Goal: Task Accomplishment & Management: Use online tool/utility

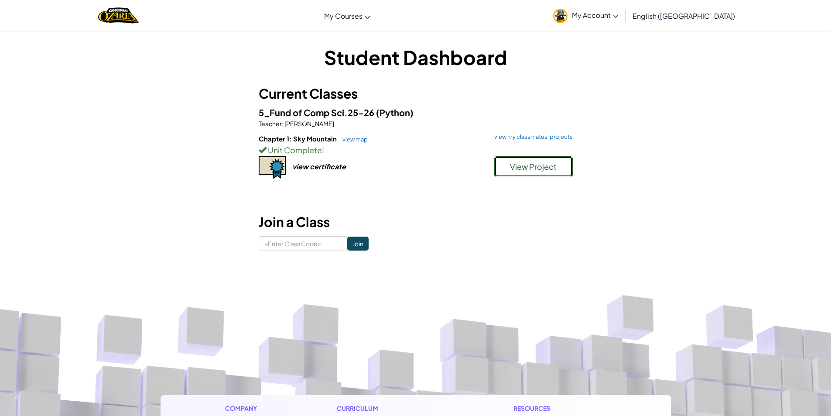
click at [523, 163] on span "View Project" at bounding box center [533, 166] width 47 height 10
click at [533, 131] on div "5_Fund of Comp Sci.25-26 (Python) Teacher : [PERSON_NAME] Chapter 1: Sky Mounta…" at bounding box center [416, 152] width 314 height 93
click at [533, 134] on link "view my classmates' projects" at bounding box center [531, 137] width 83 height 6
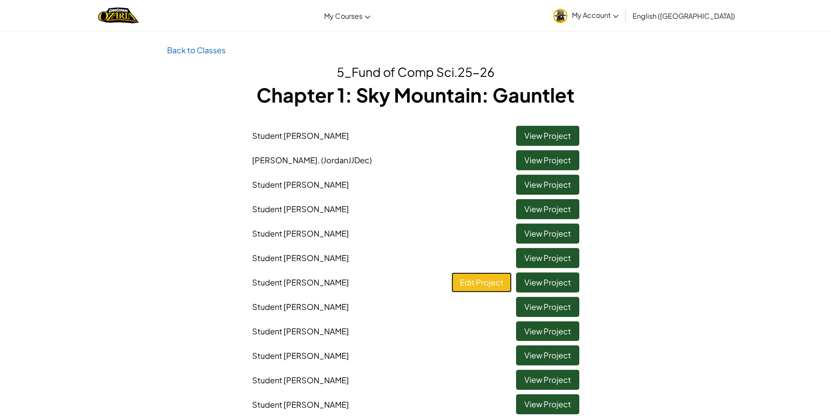
click at [492, 278] on link "Edit Project" at bounding box center [482, 282] width 60 height 20
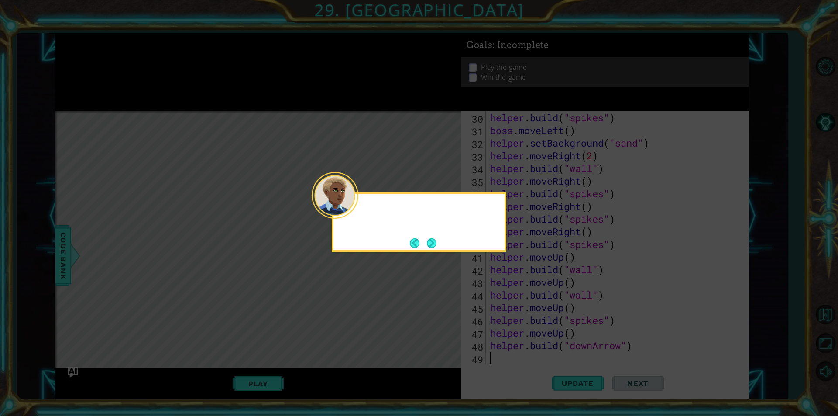
scroll to position [380, 0]
click at [435, 240] on button "Next" at bounding box center [432, 243] width 10 height 10
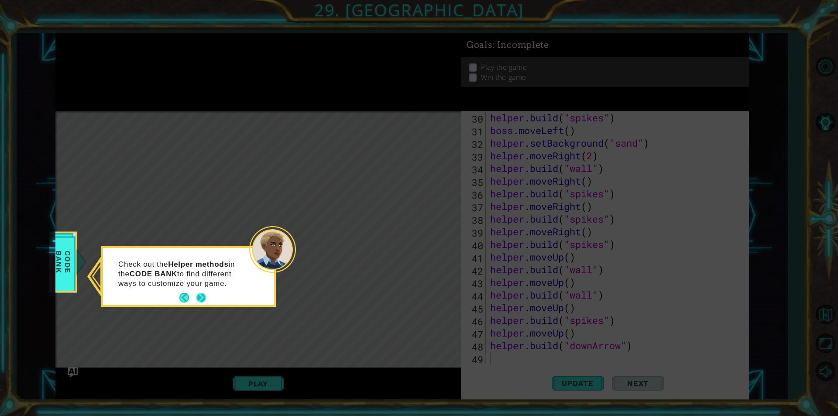
click at [204, 299] on button "Next" at bounding box center [201, 298] width 10 height 10
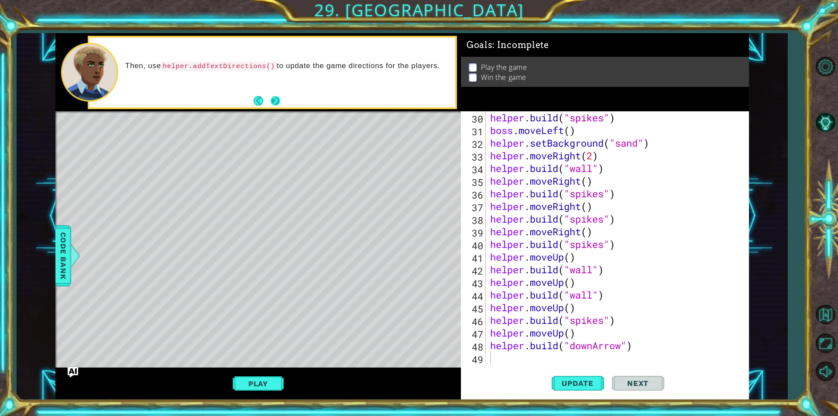
click at [273, 96] on button "Next" at bounding box center [275, 101] width 10 height 10
click at [593, 383] on span "Update" at bounding box center [577, 383] width 49 height 9
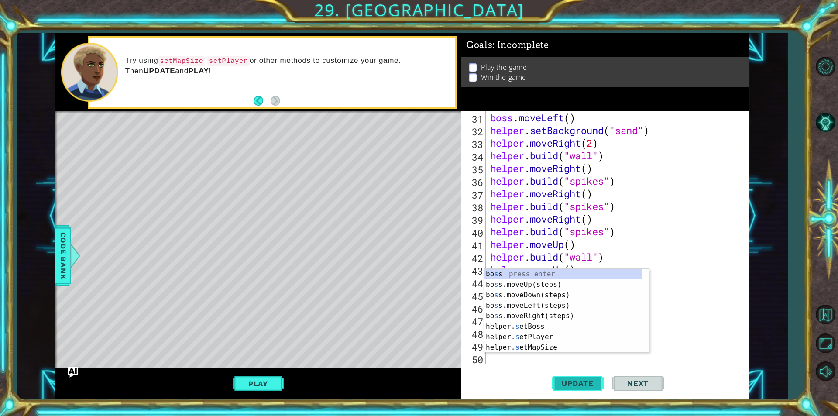
scroll to position [392, 0]
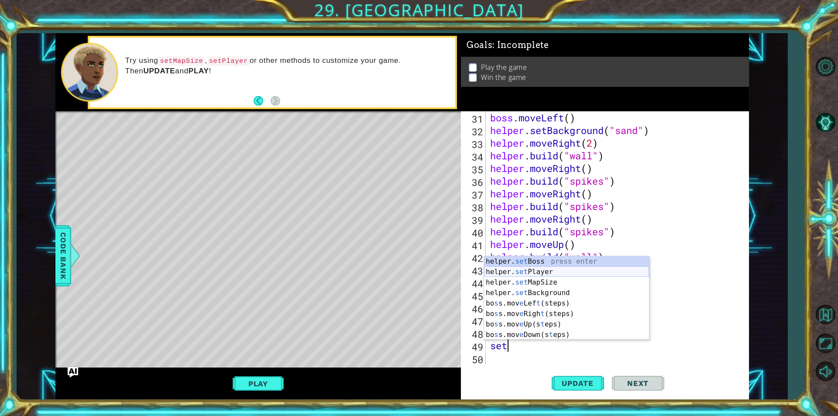
click at [572, 273] on div "helper. set Boss press enter helper. set Player press enter helper. set MapSize…" at bounding box center [566, 308] width 165 height 105
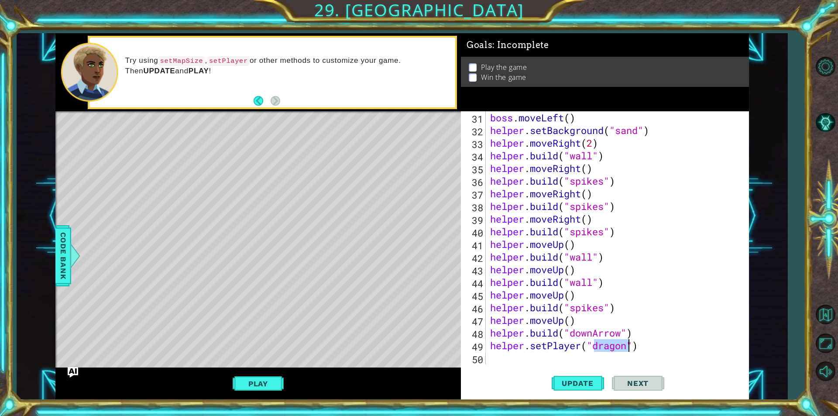
scroll to position [405, 0]
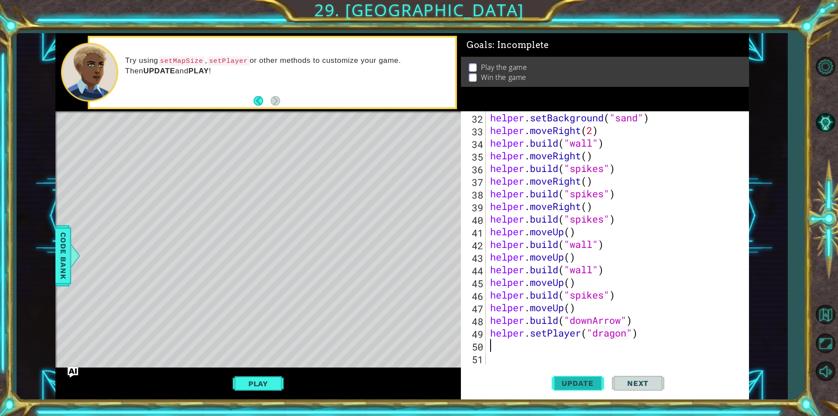
type textarea "helper.setPlayer("dragon")"
click at [572, 373] on button "Update" at bounding box center [577, 383] width 52 height 29
click at [238, 381] on button "Play" at bounding box center [258, 383] width 51 height 17
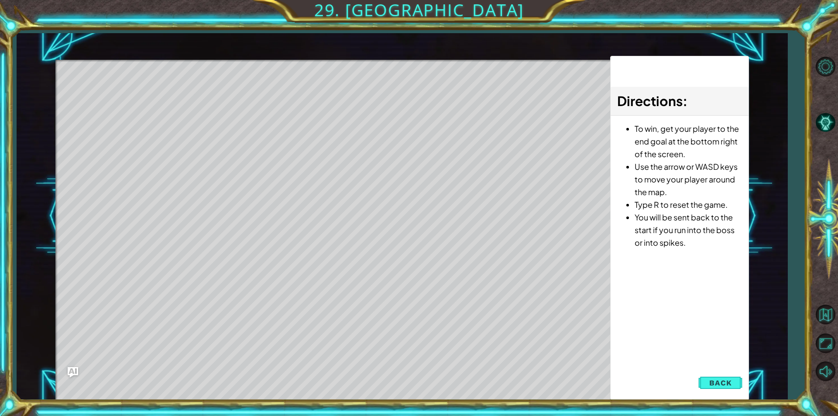
click at [735, 367] on div "Directions : To win, get your player to the end goal at the bottom right of the…" at bounding box center [679, 228] width 139 height 344
click at [735, 383] on button "Back" at bounding box center [720, 382] width 44 height 17
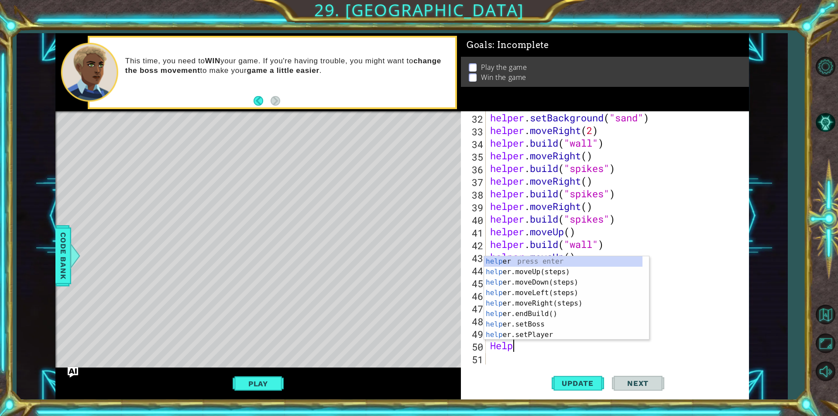
scroll to position [0, 1]
type textarea "Helperm"
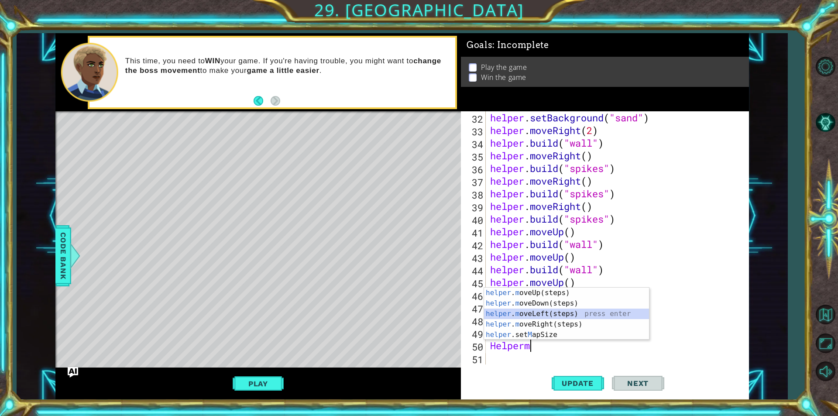
click at [539, 315] on div "helper . m oveUp(steps) press enter helper . m oveDown(steps) press enter helpe…" at bounding box center [566, 323] width 165 height 73
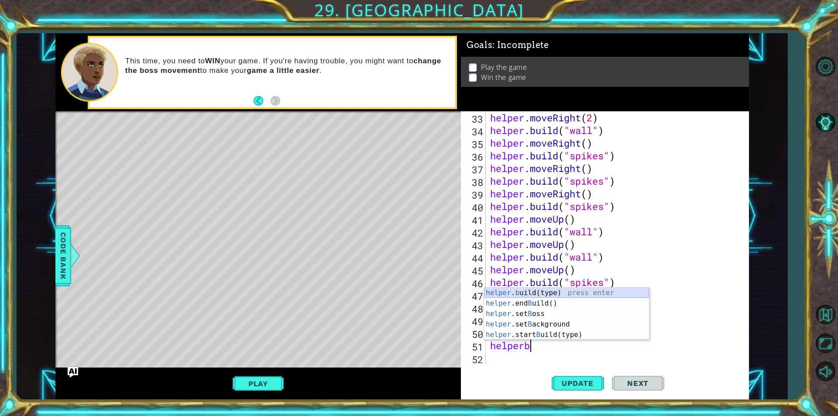
click at [527, 292] on div "helper . b uild(type) press enter helper .end B uild() press enter helper .set …" at bounding box center [566, 323] width 165 height 73
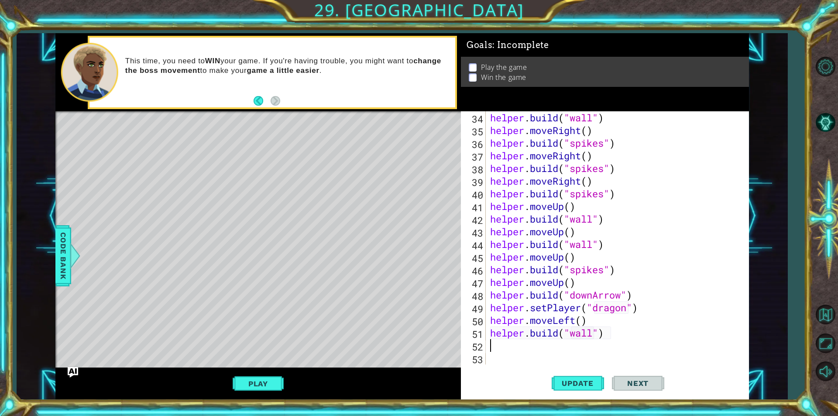
scroll to position [430, 0]
type textarea "[DOMAIN_NAME]("wall")"
click at [573, 380] on span "Update" at bounding box center [577, 383] width 49 height 9
click at [250, 375] on button "Play" at bounding box center [258, 383] width 51 height 17
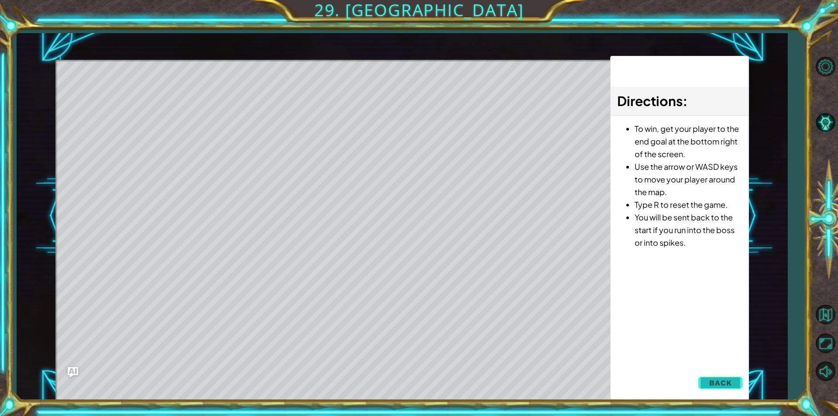
click at [725, 378] on span "Back" at bounding box center [720, 382] width 22 height 9
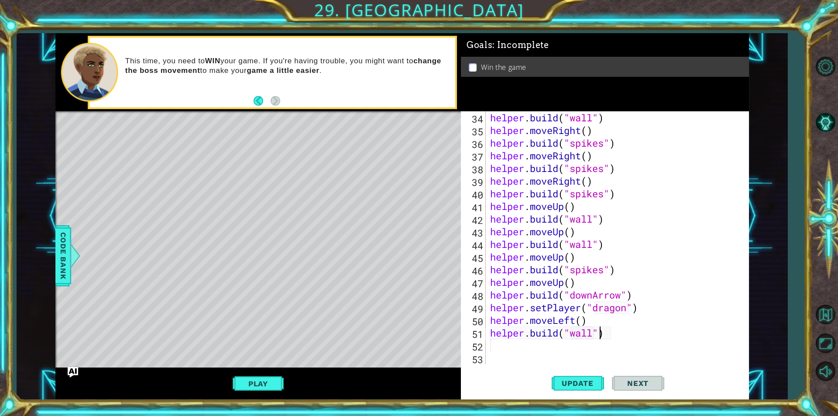
click at [600, 338] on div "helper . build ( "wall" ) helper . moveRight ( ) helper . build ( "spikes" ) he…" at bounding box center [616, 250] width 256 height 278
click at [593, 331] on div "helper . build ( "wall" ) helper . moveRight ( ) helper . build ( "spikes" ) he…" at bounding box center [616, 250] width 256 height 278
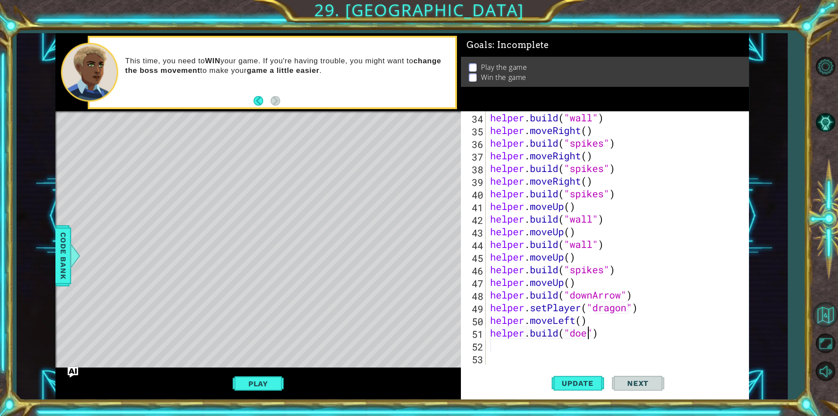
scroll to position [0, 4]
type textarea "[DOMAIN_NAME]("down]")"
click at [698, 316] on div ""down Arrow" press enter "down ]" press enter" at bounding box center [641, 327] width 165 height 42
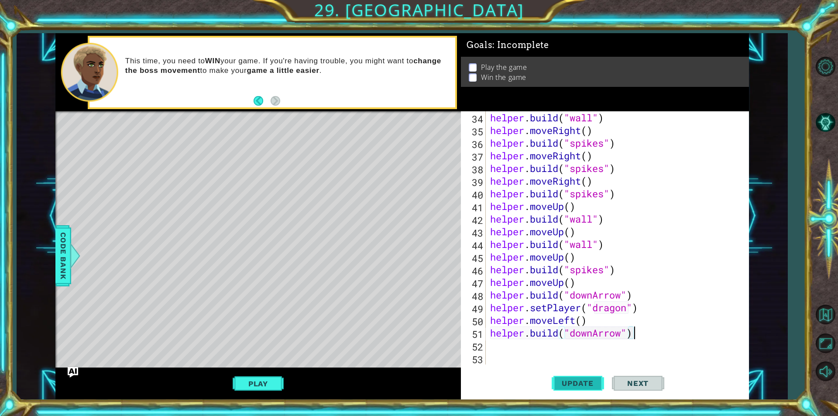
type textarea "[DOMAIN_NAME]("downArrow")"
click at [581, 383] on span "Update" at bounding box center [577, 383] width 49 height 9
click at [257, 380] on button "Play" at bounding box center [258, 383] width 51 height 17
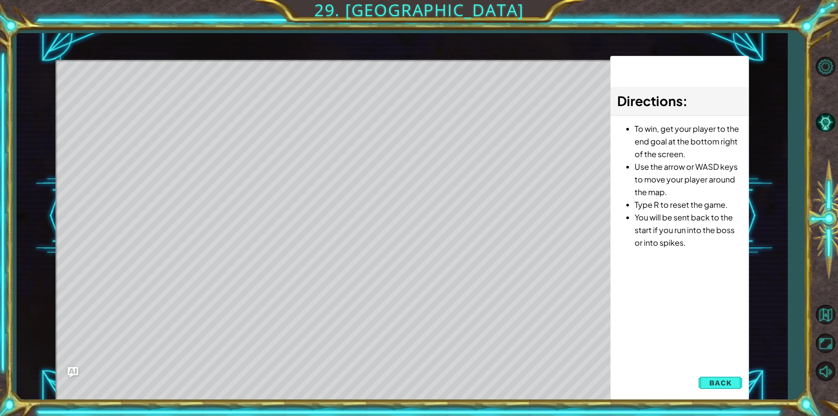
click at [723, 393] on div "Directions : To win, get your player to the end goal at the bottom right of the…" at bounding box center [679, 228] width 139 height 344
click at [723, 389] on button "Back" at bounding box center [720, 382] width 44 height 17
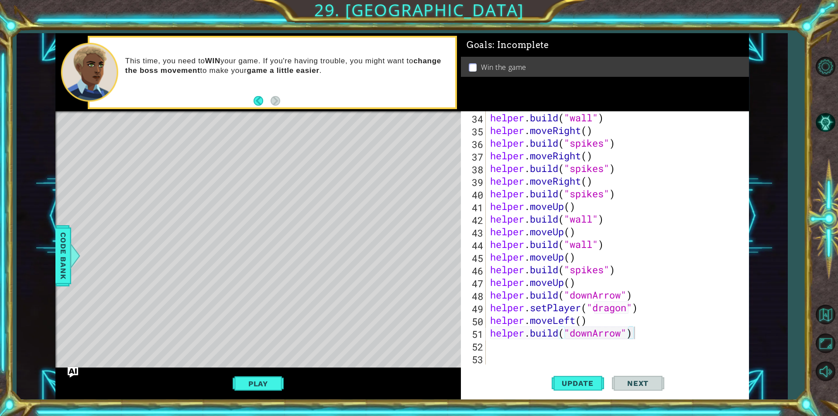
scroll to position [0, 0]
click at [522, 352] on div "helper . build ( "wall" ) helper . moveRight ( ) helper . build ( "spikes" ) he…" at bounding box center [616, 250] width 256 height 278
drag, startPoint x: 511, startPoint y: 340, endPoint x: 504, endPoint y: 357, distance: 18.4
click at [508, 346] on div "helper . build ( "wall" ) helper . moveRight ( ) helper . build ( "spikes" ) he…" at bounding box center [616, 250] width 256 height 278
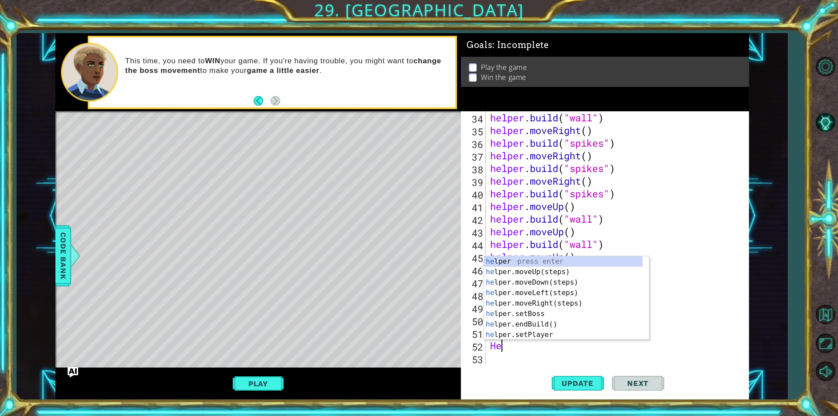
type textarea "H"
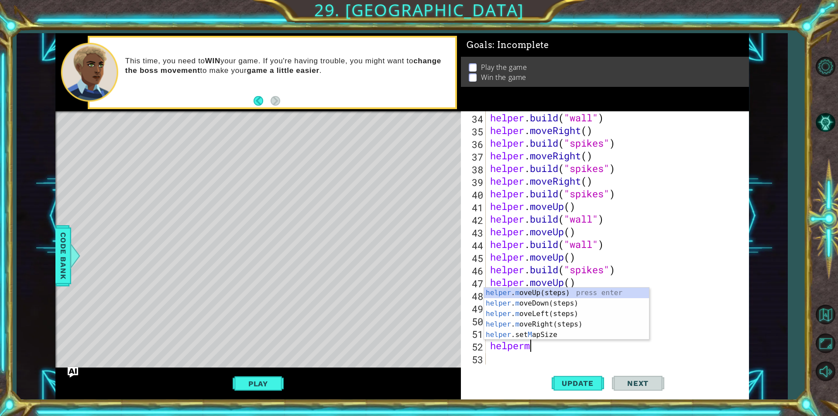
scroll to position [0, 1]
type textarea "helpermo"
click at [583, 335] on div "helper . mo veUp(steps) press enter helper . mo veDown(steps) press enter helpe…" at bounding box center [566, 329] width 165 height 63
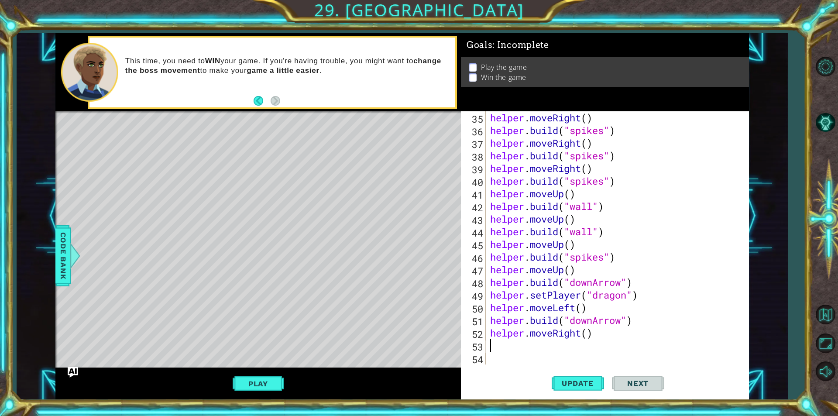
scroll to position [443, 0]
click at [591, 338] on div "helper . moveRight ( ) helper . build ( "spikes" ) helper . moveRight ( ) helpe…" at bounding box center [616, 250] width 256 height 278
click at [585, 336] on div "helper . moveRight ( ) helper . build ( "spikes" ) helper . moveRight ( ) helpe…" at bounding box center [616, 250] width 256 height 278
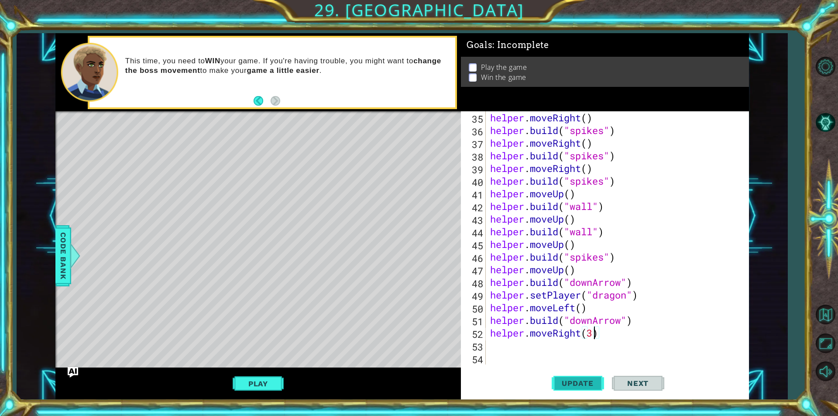
type textarea "helper.moveRight(3)"
click at [572, 375] on button "Update" at bounding box center [577, 383] width 52 height 29
click at [538, 352] on div "helper . moveRight ( ) helper . build ( "spikes" ) helper . moveRight ( ) helpe…" at bounding box center [616, 250] width 256 height 278
click at [533, 349] on div "helper . moveRight ( ) helper . build ( "spikes" ) helper . moveRight ( ) helpe…" at bounding box center [616, 250] width 256 height 278
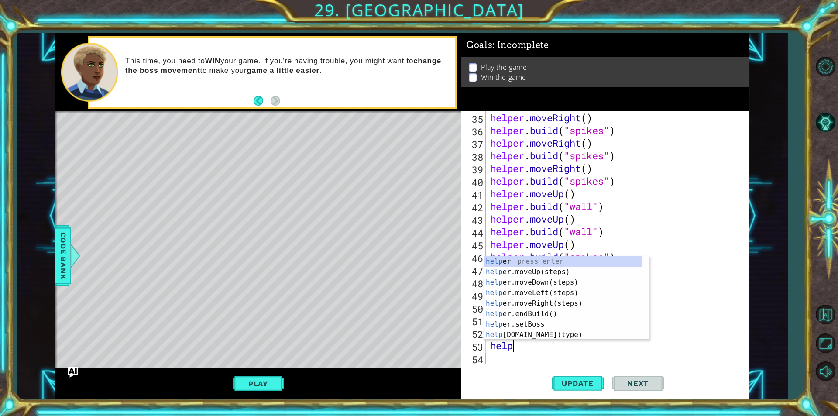
scroll to position [0, 1]
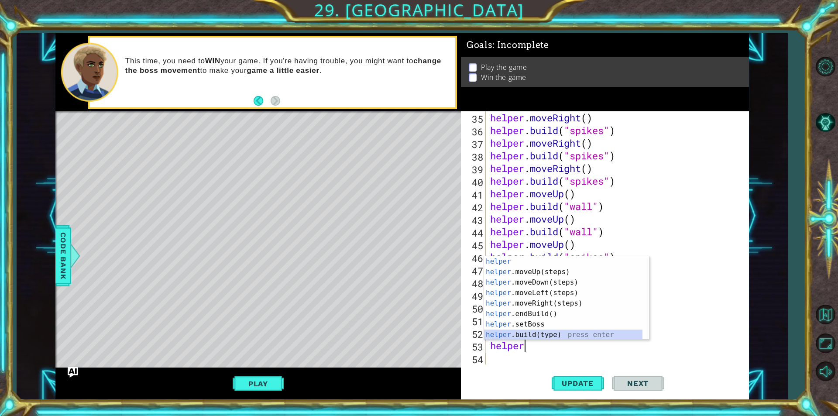
click at [490, 333] on div "helper press enter helper .moveUp(steps) press enter helper .moveDown(steps) pr…" at bounding box center [563, 308] width 158 height 105
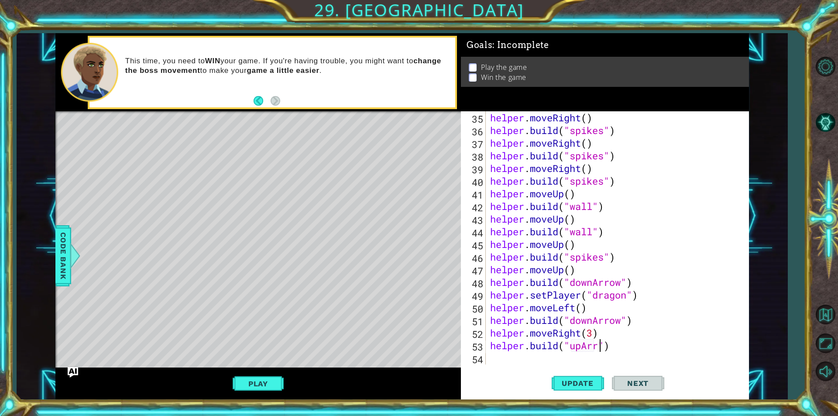
scroll to position [0, 5]
type textarea "[DOMAIN_NAME]("upArrow")"
click at [602, 376] on button "Update" at bounding box center [577, 383] width 52 height 29
click at [281, 384] on button "Play" at bounding box center [258, 383] width 51 height 17
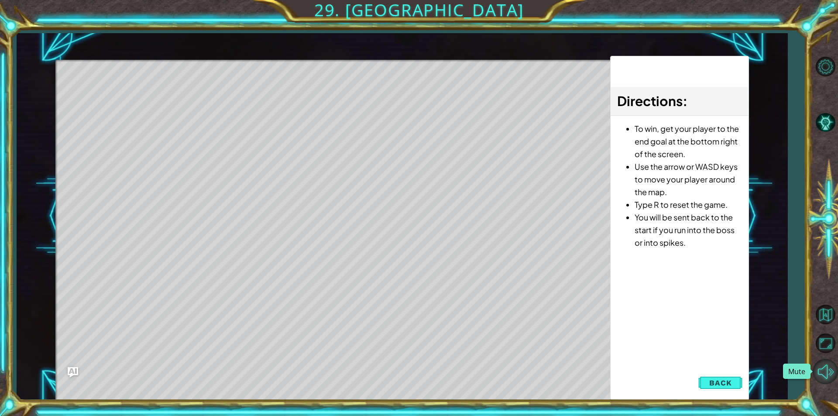
click at [829, 377] on button "Mute" at bounding box center [824, 371] width 25 height 25
click at [822, 365] on button "Unmute" at bounding box center [824, 371] width 25 height 25
click at [829, 335] on button "Maximize Browser" at bounding box center [824, 343] width 25 height 25
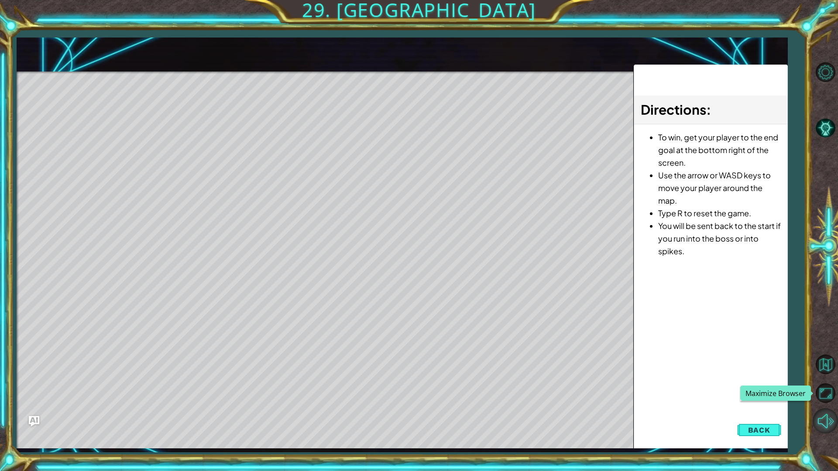
drag, startPoint x: 828, startPoint y: 395, endPoint x: 822, endPoint y: 366, distance: 29.3
click at [828, 395] on button "Maximize Browser" at bounding box center [824, 392] width 25 height 25
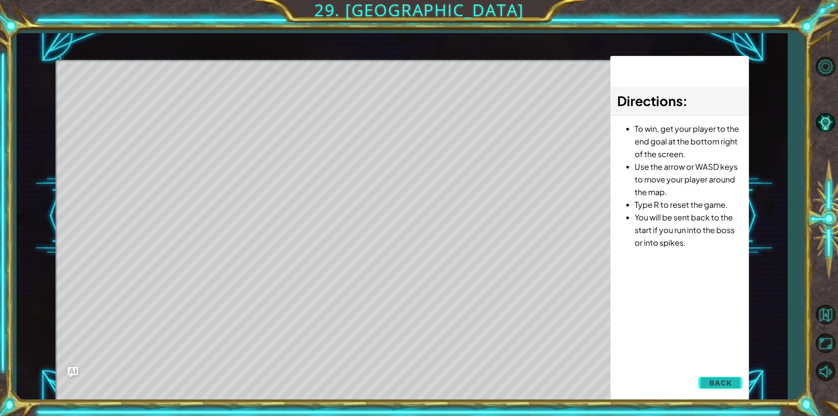
click at [710, 390] on button "Back" at bounding box center [720, 382] width 44 height 17
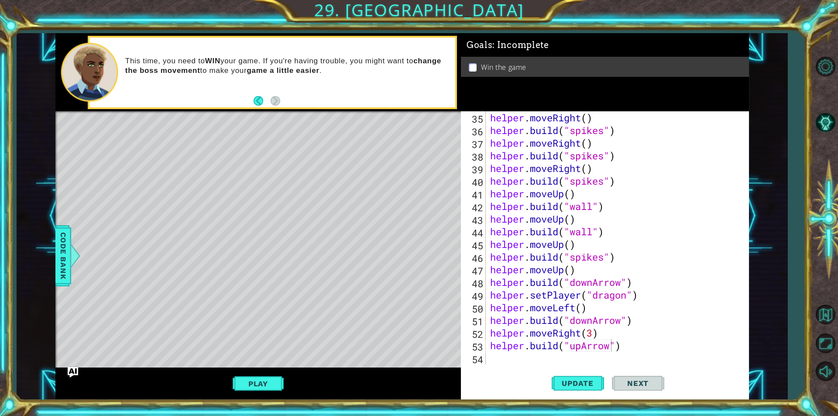
scroll to position [0, 0]
click at [494, 359] on div "helper . moveRight ( ) helper . build ( "spikes" ) helper . moveRight ( ) helpe…" at bounding box center [616, 250] width 256 height 278
click at [267, 380] on button "Play" at bounding box center [258, 383] width 51 height 17
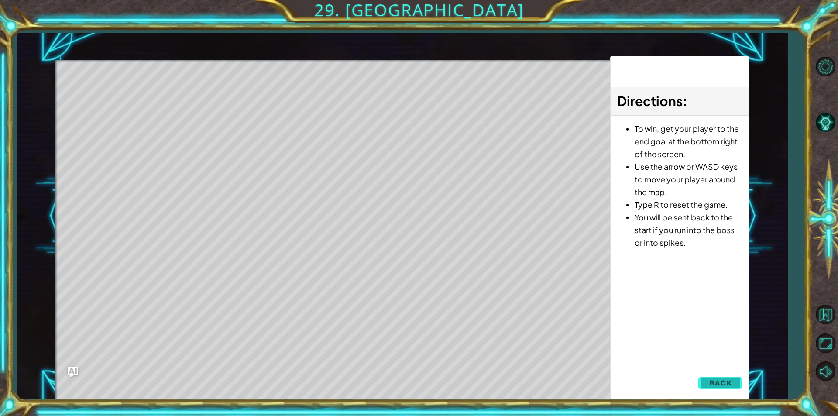
click at [702, 383] on button "Back" at bounding box center [720, 382] width 44 height 17
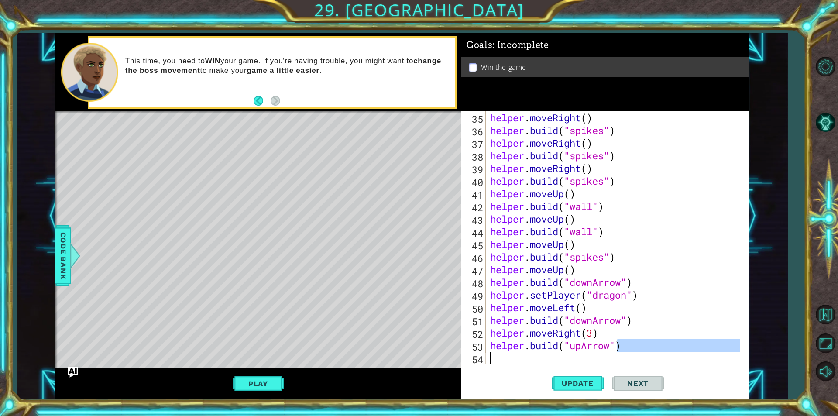
drag, startPoint x: 616, startPoint y: 348, endPoint x: 573, endPoint y: 356, distance: 43.0
click at [583, 356] on div "helper . moveRight ( ) helper . build ( "spikes" ) helper . moveRight ( ) helpe…" at bounding box center [616, 250] width 256 height 278
type textarea "[DOMAIN_NAME]("upArrow")"
click at [572, 356] on div "helper . moveRight ( ) helper . build ( "spikes" ) helper . moveRight ( ) helpe…" at bounding box center [613, 237] width 251 height 253
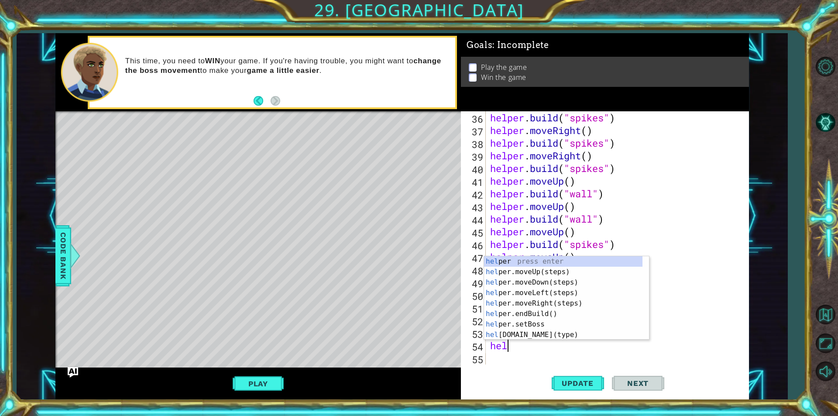
scroll to position [0, 1]
type textarea "helper"
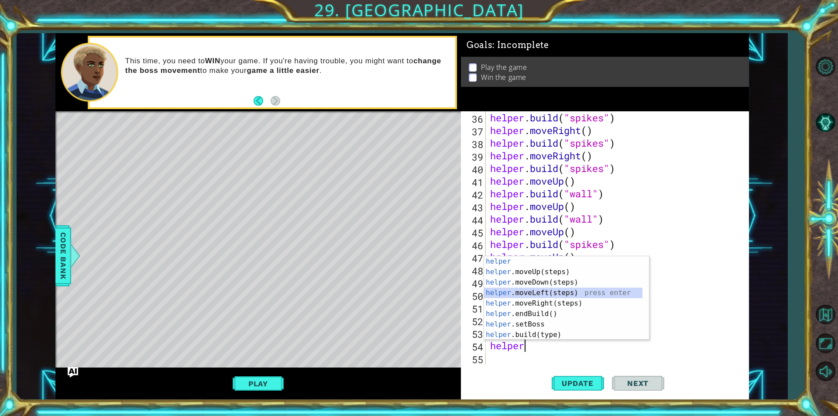
drag, startPoint x: 500, startPoint y: 291, endPoint x: 511, endPoint y: 289, distance: 12.0
click at [503, 289] on div "helper press enter helper .moveUp(steps) press enter helper .moveDown(steps) pr…" at bounding box center [563, 308] width 158 height 105
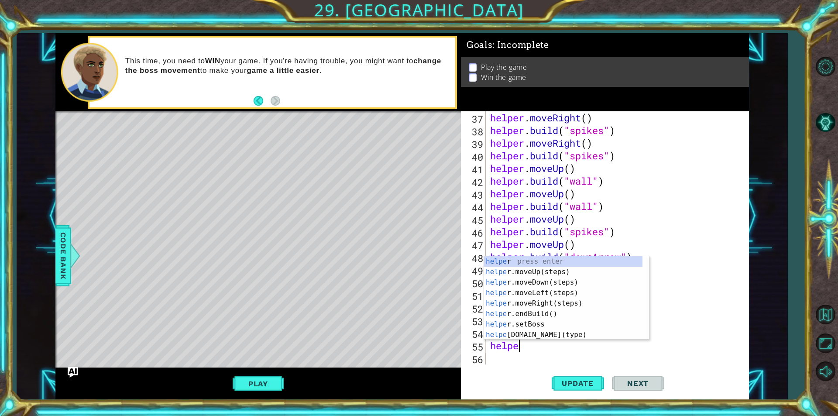
type textarea "helper"
click at [562, 343] on div "helper . moveRight ( ) helper . build ( "spikes" ) helper . moveRight ( ) helpe…" at bounding box center [616, 250] width 256 height 278
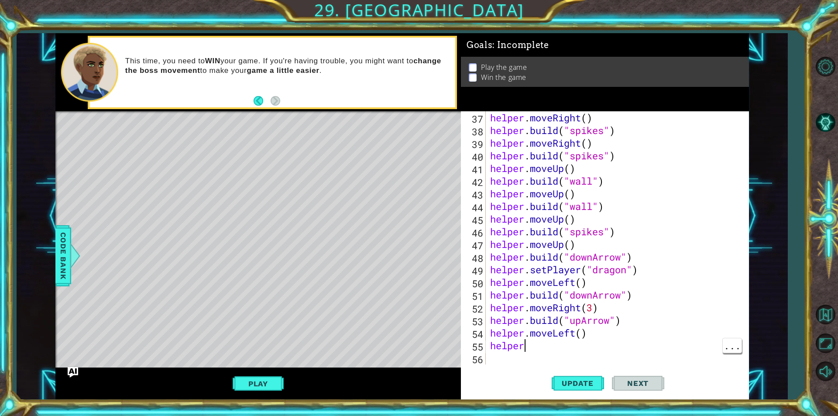
click at [560, 355] on div "helper . moveRight ( ) helper . build ( "spikes" ) helper . moveRight ( ) helpe…" at bounding box center [616, 250] width 256 height 278
click at [541, 345] on div "helper . moveRight ( ) helper . build ( "spikes" ) helper . moveRight ( ) helpe…" at bounding box center [616, 250] width 256 height 278
type textarea "helperm"
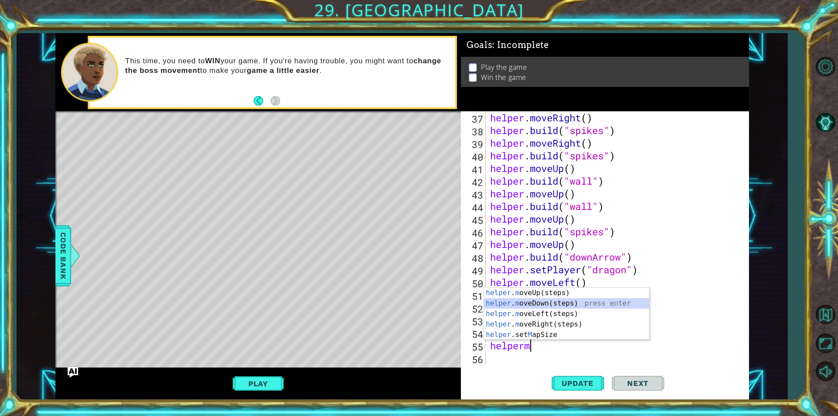
scroll to position [481, 0]
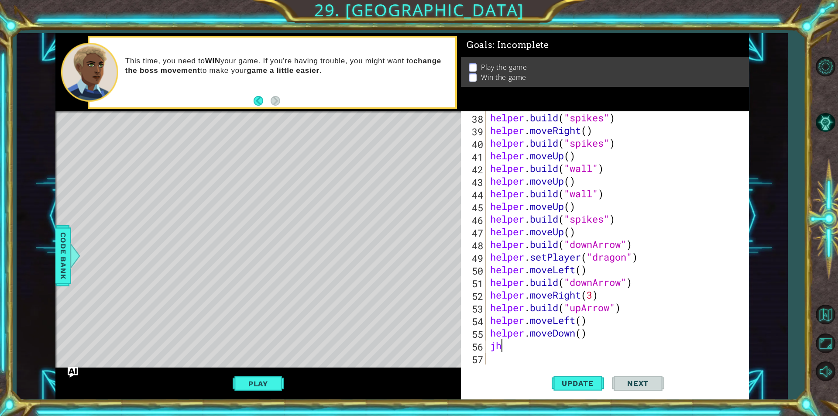
type textarea "j"
type textarea "helper.moveDown()"
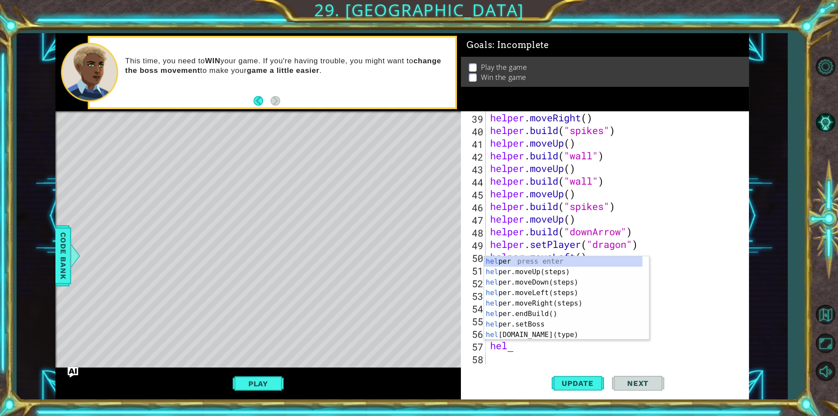
scroll to position [0, 0]
type textarea "h"
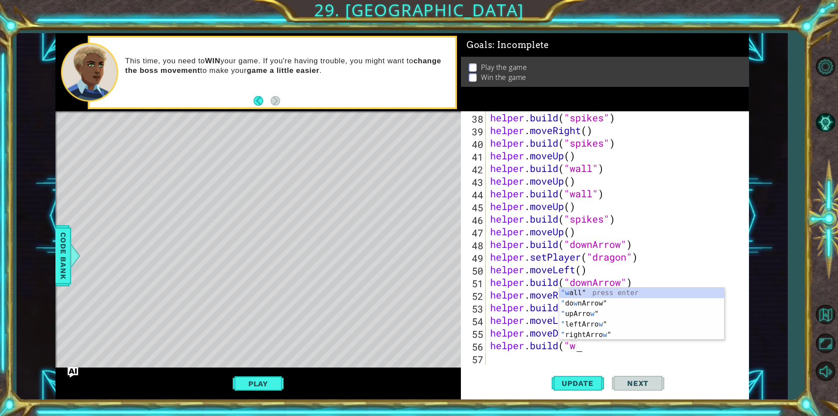
scroll to position [0, 3]
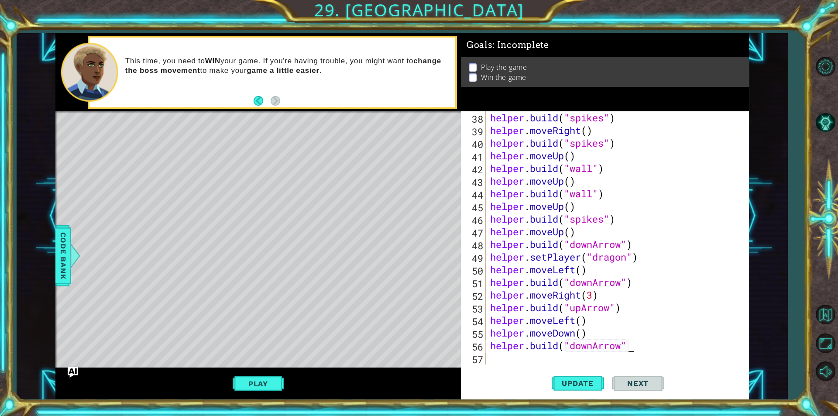
type textarea "[DOMAIN_NAME]("downArrow")"
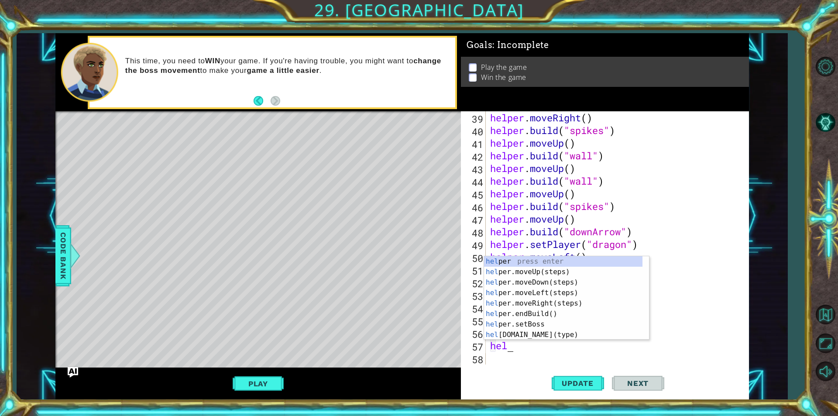
scroll to position [0, 1]
type textarea "helperm"
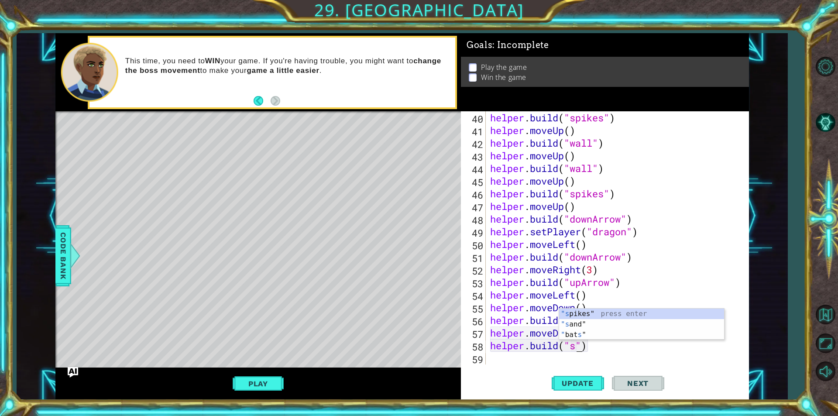
scroll to position [0, 4]
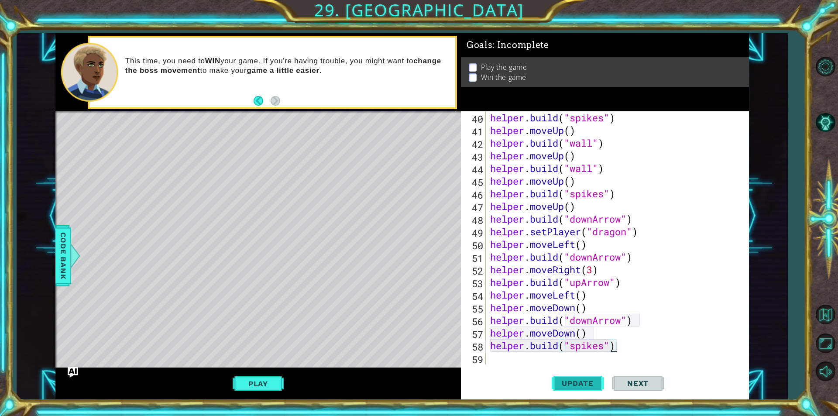
type textarea "[DOMAIN_NAME]("spikes")"
click at [580, 385] on span "Update" at bounding box center [577, 383] width 49 height 9
click at [269, 388] on button "Play" at bounding box center [258, 383] width 51 height 17
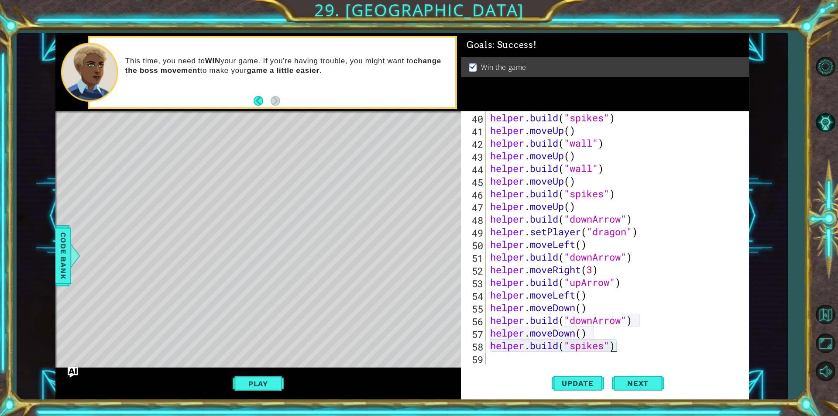
click at [535, 361] on div "helper . build ( "spikes" ) helper . moveUp ( ) helper . build ( "wall" ) helpe…" at bounding box center [616, 250] width 256 height 278
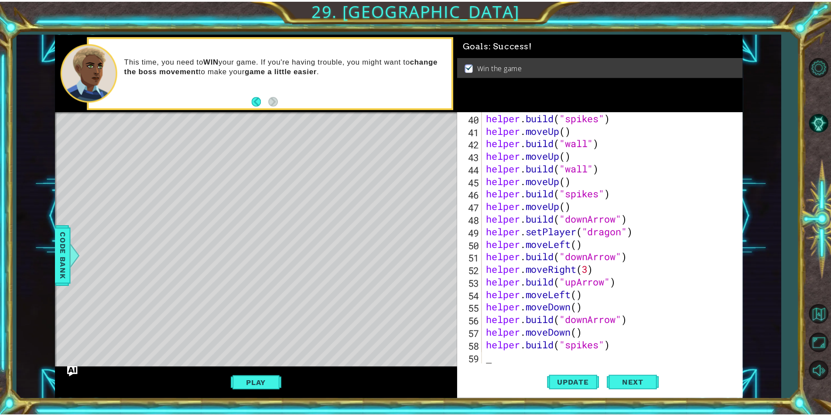
scroll to position [0, 0]
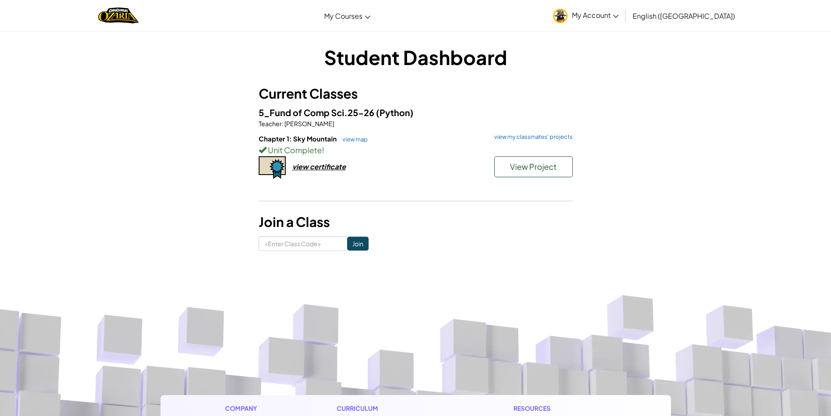
click at [522, 137] on link "view my classmates' projects" at bounding box center [531, 137] width 83 height 6
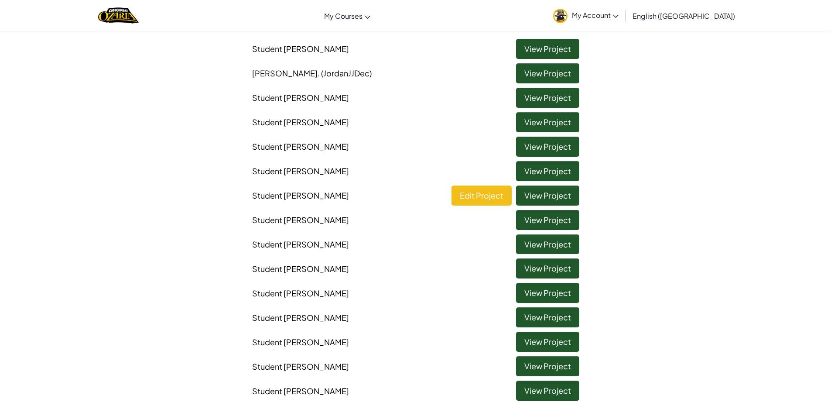
scroll to position [87, 0]
click at [542, 248] on link "View Project" at bounding box center [547, 244] width 63 height 20
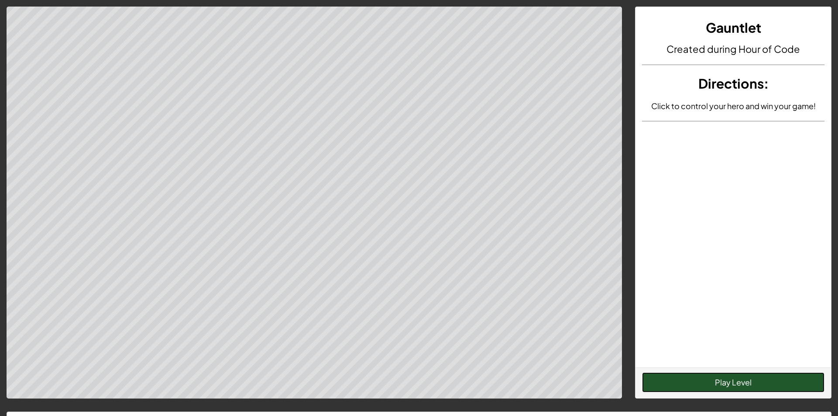
click at [676, 379] on button "Play Level" at bounding box center [733, 382] width 182 height 20
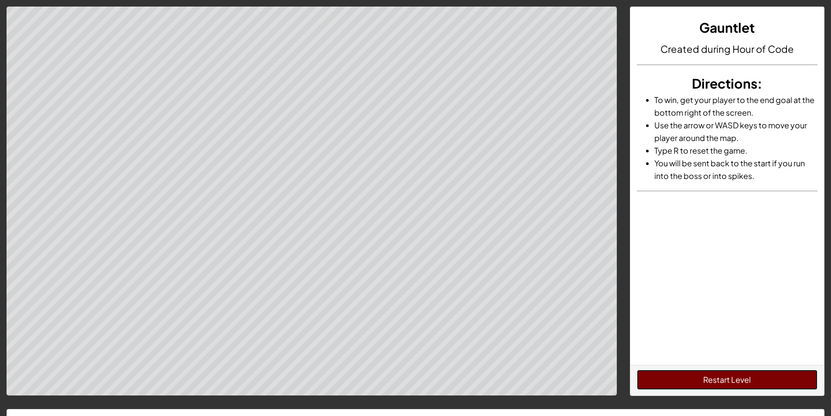
click at [676, 379] on button "Restart Level" at bounding box center [727, 380] width 181 height 20
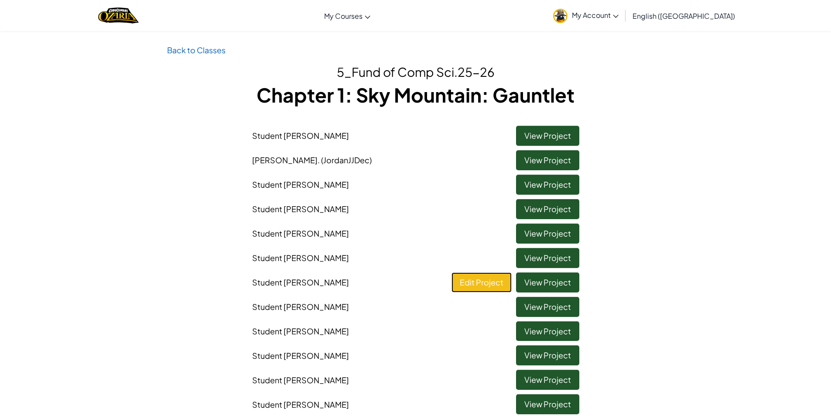
click at [462, 277] on link "Edit Project" at bounding box center [482, 282] width 60 height 20
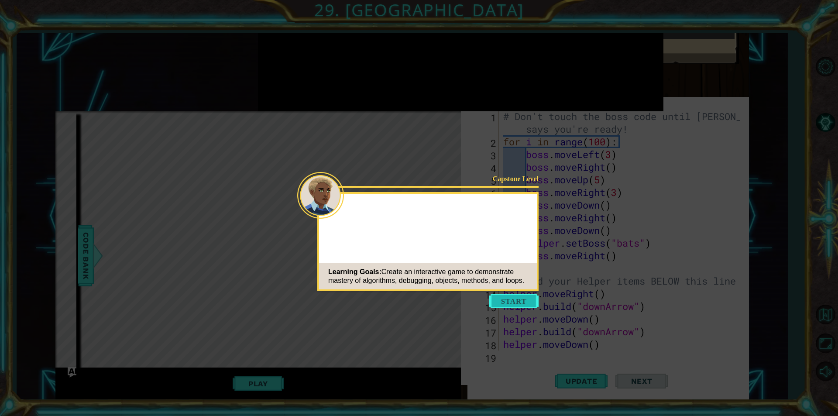
click at [507, 306] on button "Start" at bounding box center [514, 301] width 50 height 14
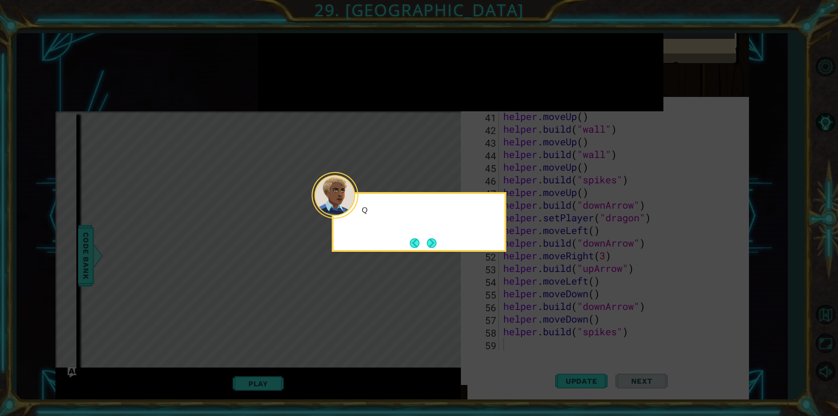
scroll to position [519, 0]
click at [440, 247] on div "Quick, we're running out of" at bounding box center [419, 222] width 175 height 60
click at [435, 238] on button "Next" at bounding box center [432, 243] width 10 height 10
click at [431, 248] on button "Next" at bounding box center [432, 243] width 10 height 10
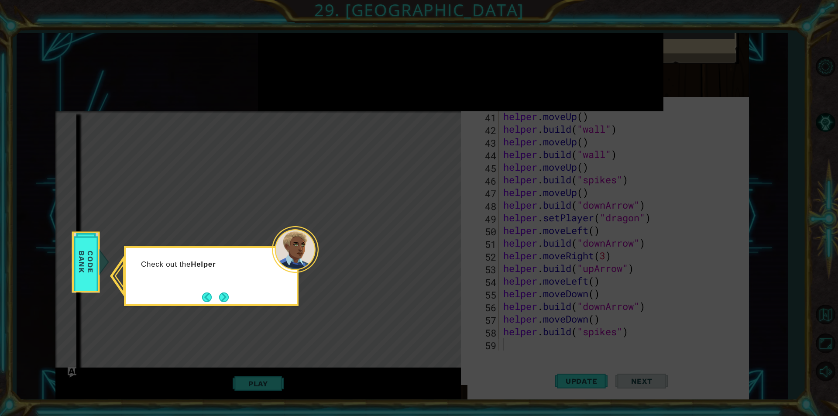
click at [224, 287] on div "Check out the Helper" at bounding box center [211, 276] width 175 height 60
click at [220, 293] on button "Next" at bounding box center [224, 297] width 10 height 10
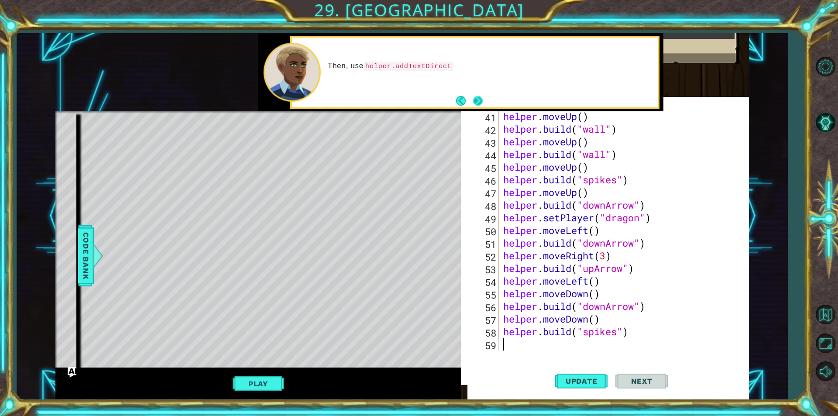
click at [480, 102] on button "Next" at bounding box center [478, 101] width 10 height 10
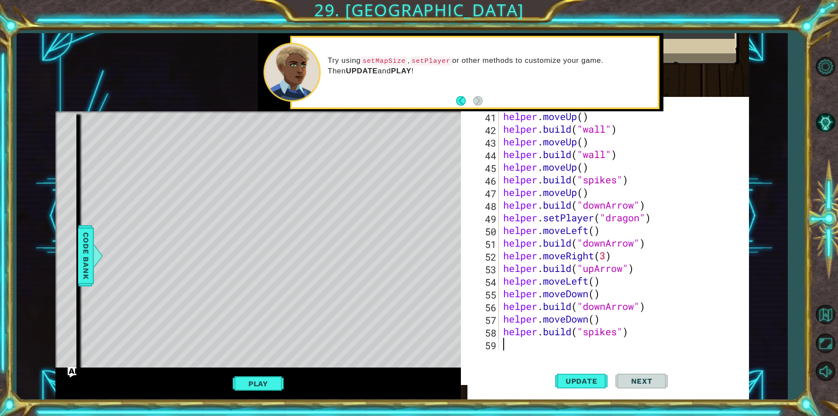
click at [536, 341] on div "helper . moveUp ( ) helper . build ( "wall" ) helper . moveUp ( ) helper . buil…" at bounding box center [622, 243] width 243 height 266
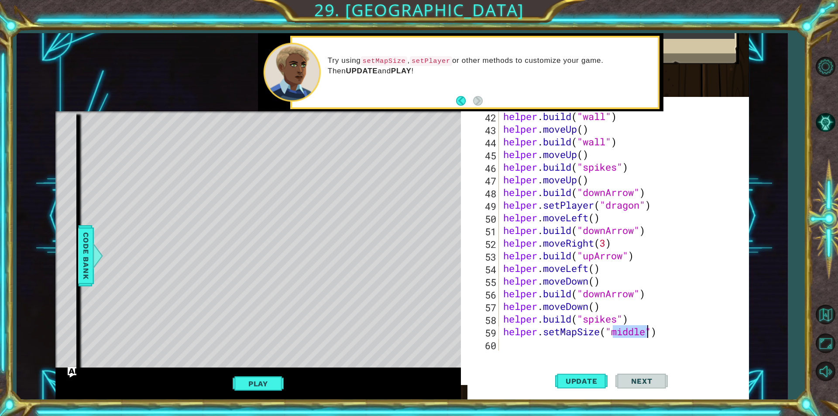
scroll to position [544, 0]
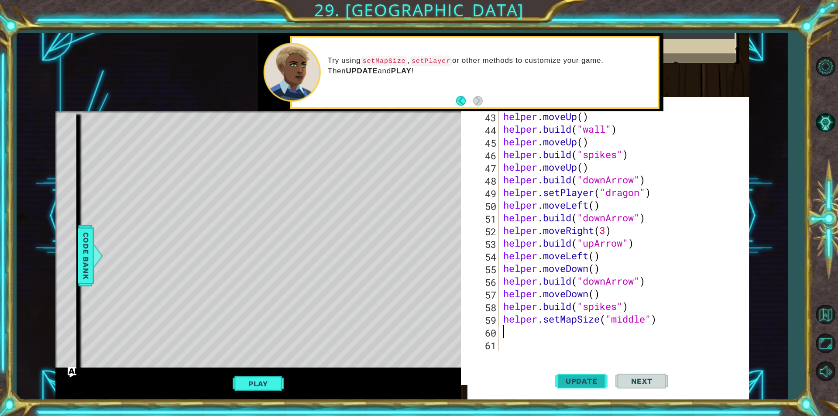
type textarea "helper.setMapSize("middle")"
click at [595, 376] on button "Update" at bounding box center [581, 381] width 52 height 37
click at [459, 310] on div "1 ההההההההההההההההההההההההההההההההההההההההההההההההההההההההההההההההההההההההההההה…" at bounding box center [401, 216] width 693 height 366
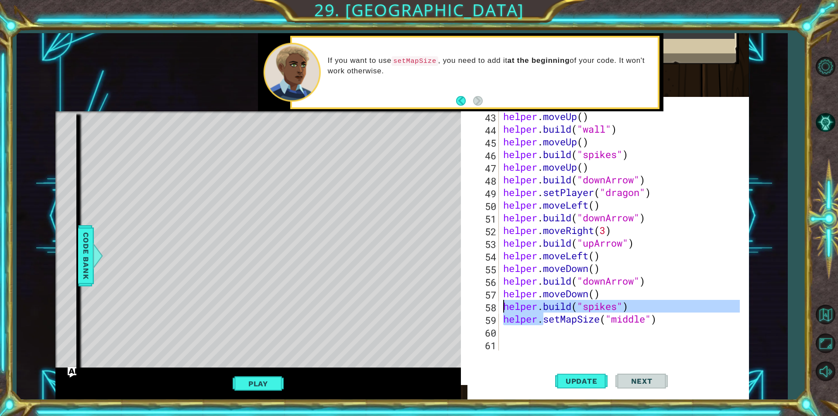
click at [552, 322] on div "helper . moveUp ( ) helper . build ( "wall" ) helper . moveUp ( ) helper . buil…" at bounding box center [622, 243] width 243 height 266
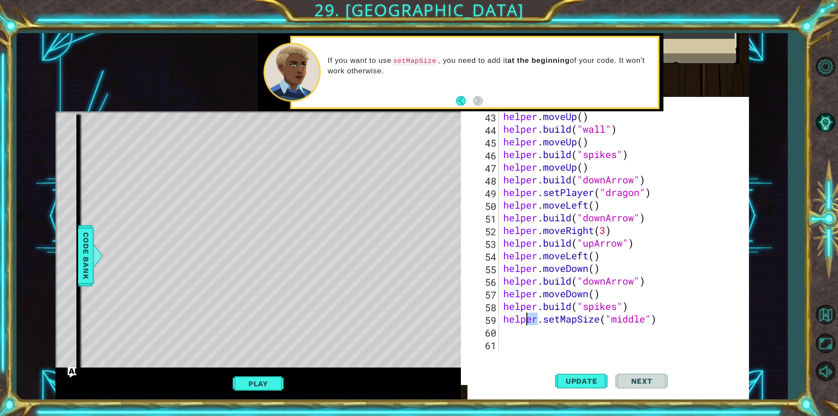
drag, startPoint x: 539, startPoint y: 319, endPoint x: 525, endPoint y: 317, distance: 14.5
click at [524, 318] on div "helper . moveUp ( ) helper . build ( "wall" ) helper . moveUp ( ) helper . buil…" at bounding box center [622, 243] width 243 height 266
drag, startPoint x: 596, startPoint y: 324, endPoint x: 510, endPoint y: 319, distance: 85.2
click at [510, 319] on div "helper . moveUp ( ) helper . build ( "wall" ) helper . moveUp ( ) helper . buil…" at bounding box center [622, 243] width 243 height 266
type textarea "b"
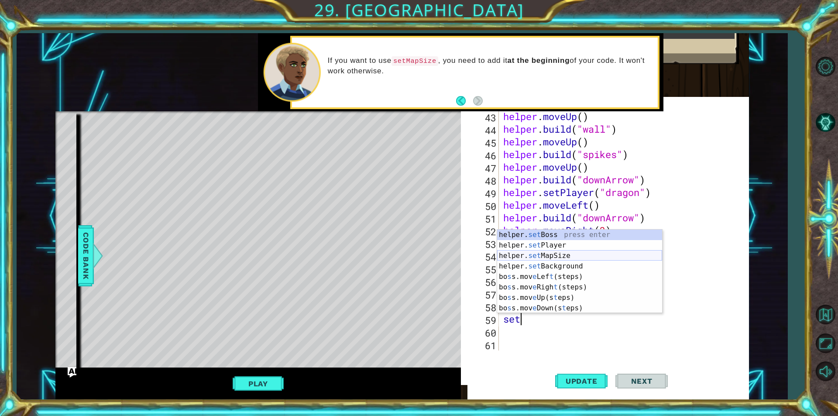
click at [549, 257] on div "helper. set Boss press enter helper. set Player press enter helper. set MapSize…" at bounding box center [579, 281] width 165 height 105
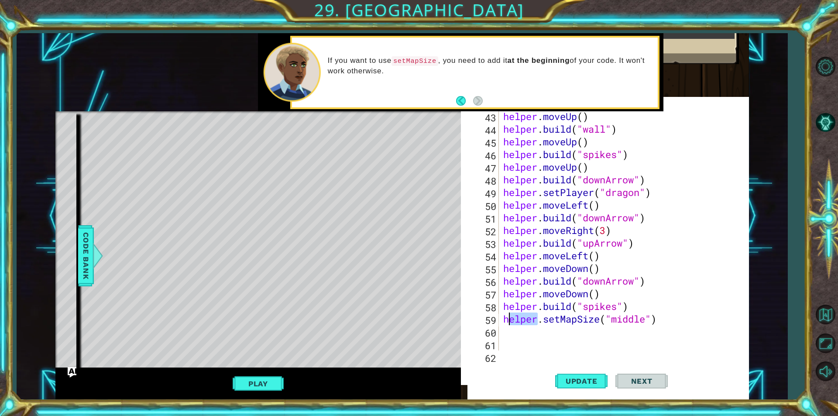
drag, startPoint x: 538, startPoint y: 320, endPoint x: 509, endPoint y: 320, distance: 29.2
click at [509, 320] on div "helper . moveUp ( ) helper . build ( "wall" ) helper . moveUp ( ) helper . buil…" at bounding box center [622, 243] width 243 height 266
click at [587, 376] on button "Update" at bounding box center [581, 381] width 52 height 37
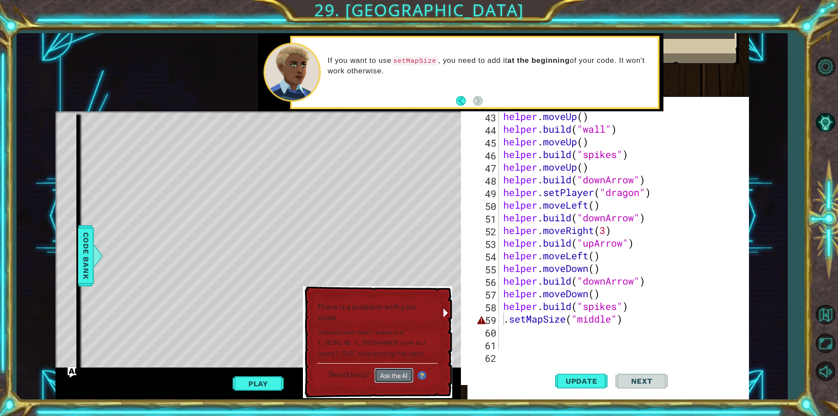
click at [407, 370] on button "Ask the AI" at bounding box center [393, 375] width 39 height 15
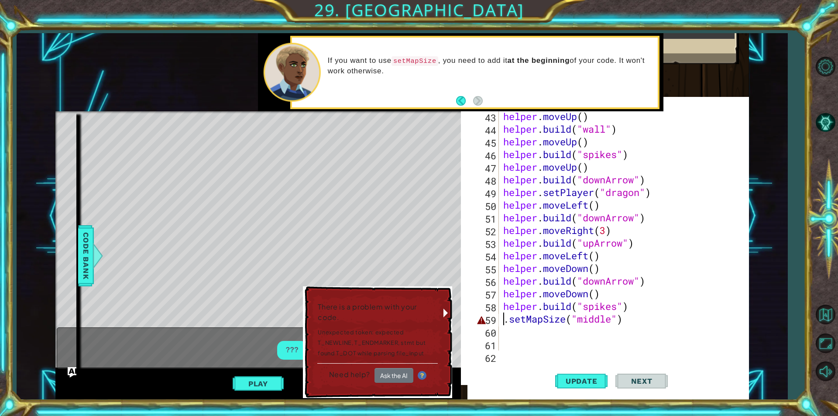
click at [505, 317] on div "helper . moveUp ( ) helper . build ( "wall" ) helper . moveUp ( ) helper . buil…" at bounding box center [622, 243] width 243 height 266
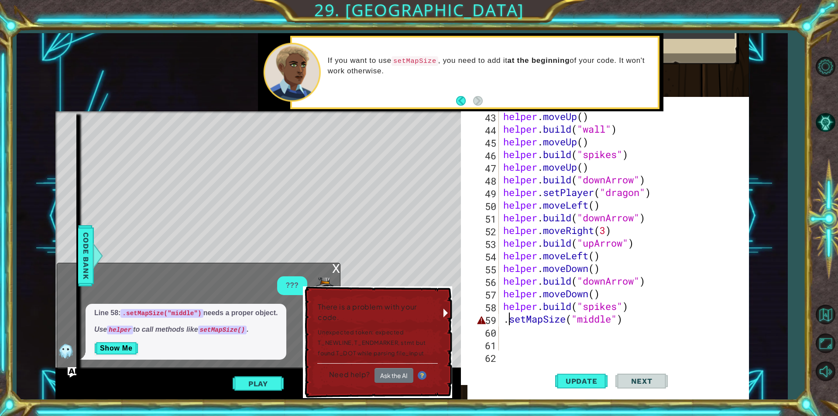
click at [511, 321] on div "helper . moveUp ( ) helper . build ( "wall" ) helper . moveUp ( ) helper . buil…" at bounding box center [622, 243] width 243 height 266
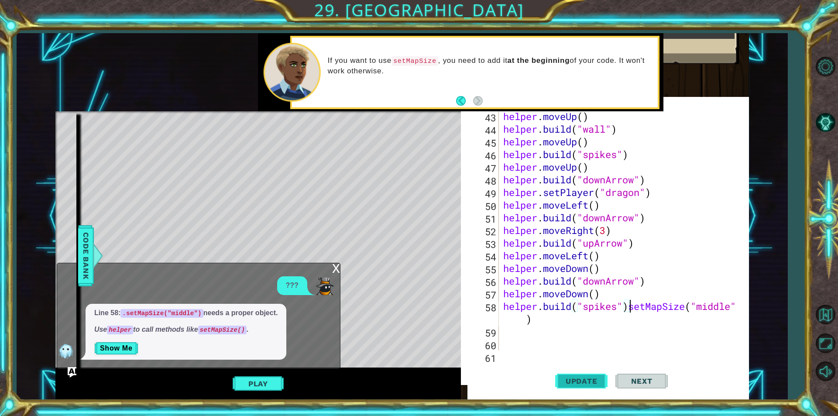
type textarea "setMapSize("middle")"
click at [570, 373] on button "Update" at bounding box center [581, 381] width 52 height 37
click at [569, 380] on span "Update" at bounding box center [581, 380] width 49 height 9
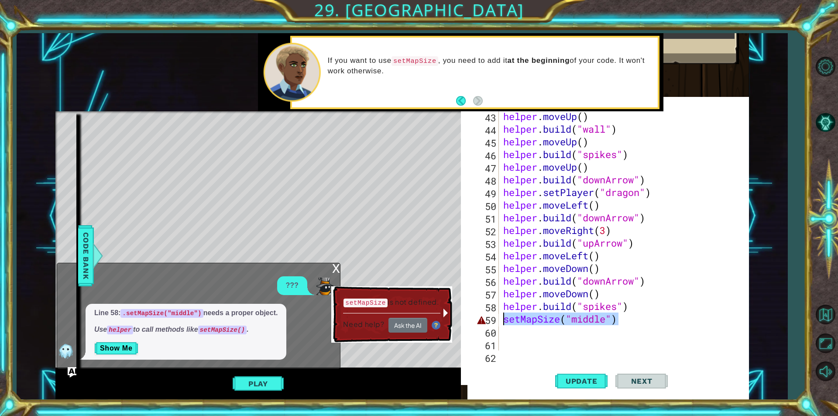
drag, startPoint x: 643, startPoint y: 312, endPoint x: 503, endPoint y: 313, distance: 140.5
click at [499, 321] on div "setMapSize("middle") 43 44 45 46 47 48 49 50 51 52 53 54 55 56 57 58 59 60 61 6…" at bounding box center [610, 230] width 272 height 240
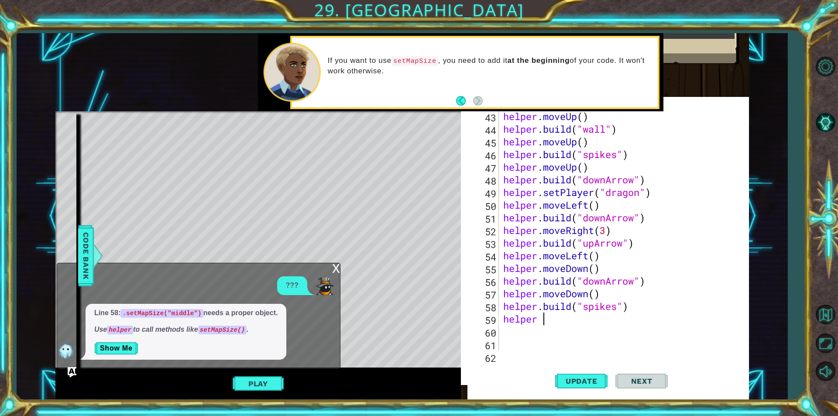
scroll to position [0, 1]
type textarea "helperm"
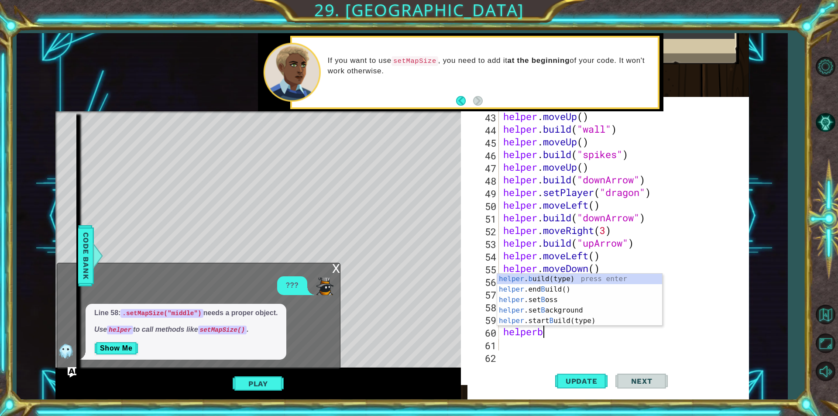
click at [503, 313] on div "helper . b uild(type) press enter helper .end B uild() press enter helper .set …" at bounding box center [579, 310] width 165 height 73
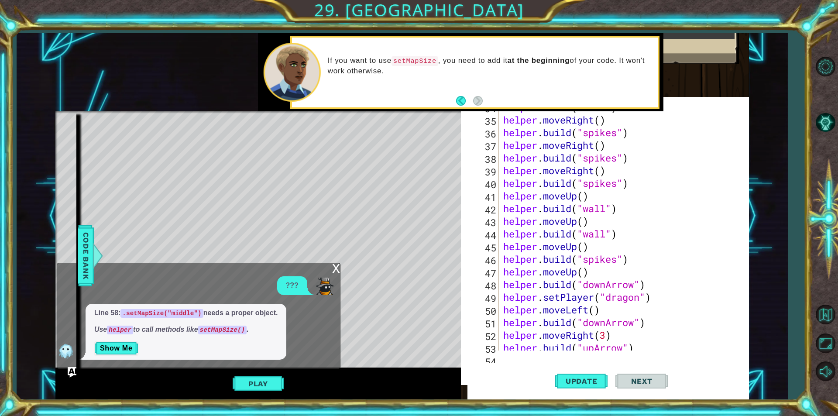
scroll to position [492, 0]
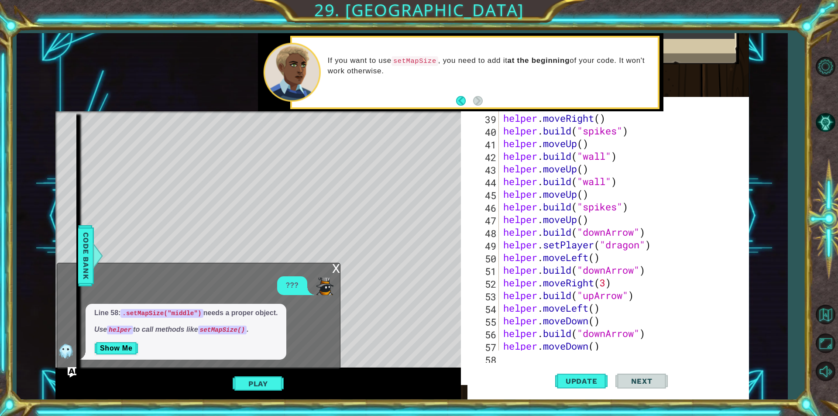
type textarea "helper.moveLeft()"
drag, startPoint x: 331, startPoint y: 272, endPoint x: 335, endPoint y: 268, distance: 6.5
click at [335, 268] on div "x ??? Line 58: .setMapSize("middle") needs a proper object. Use helper to call …" at bounding box center [199, 316] width 284 height 106
click at [335, 268] on div "x" at bounding box center [336, 267] width 8 height 9
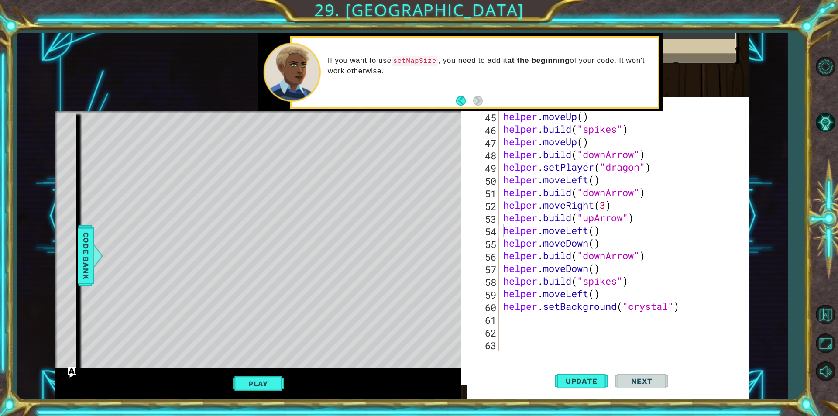
scroll to position [0, 0]
click at [548, 315] on div "helper . moveUp ( ) helper . build ( "spikes" ) helper . moveUp ( ) helper . bu…" at bounding box center [622, 243] width 243 height 266
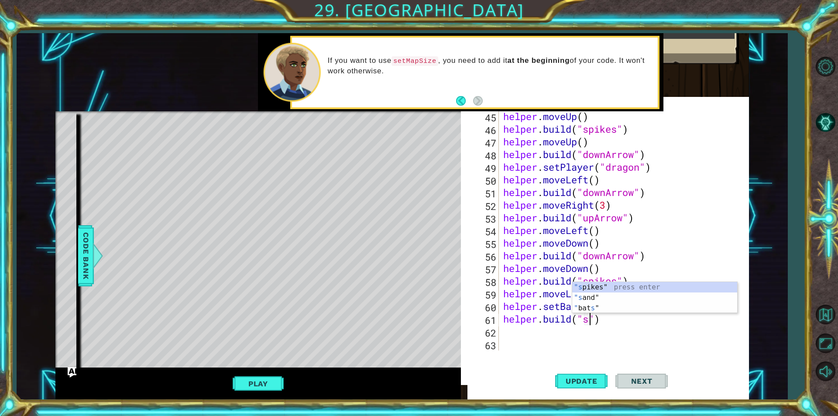
scroll to position [0, 4]
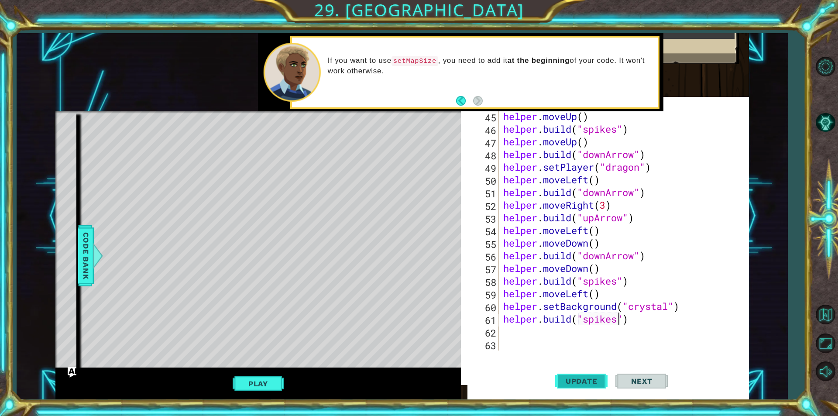
type textarea "[DOMAIN_NAME]("spikes")"
click at [589, 380] on span "Update" at bounding box center [581, 380] width 49 height 9
click at [582, 336] on div "helper . moveUp ( ) helper . build ( "spikes" ) helper . moveUp ( ) helper . bu…" at bounding box center [622, 243] width 243 height 266
type textarea "r"
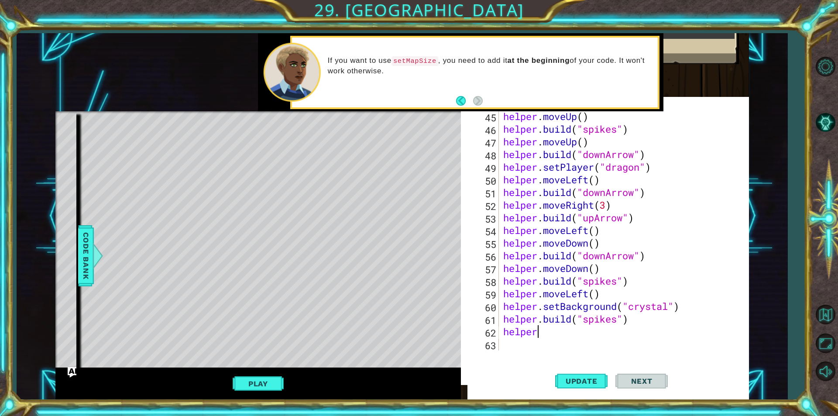
type textarea "helperm"
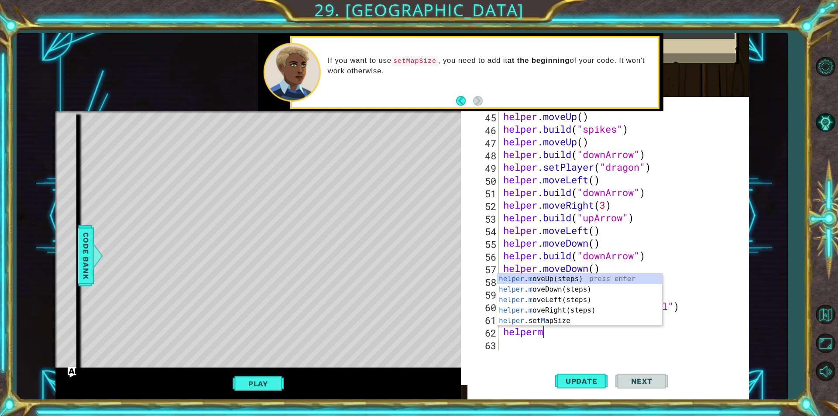
click at [569, 281] on div "helper . m oveUp(steps) press enter helper . m oveDown(steps) press enter helpe…" at bounding box center [579, 310] width 165 height 73
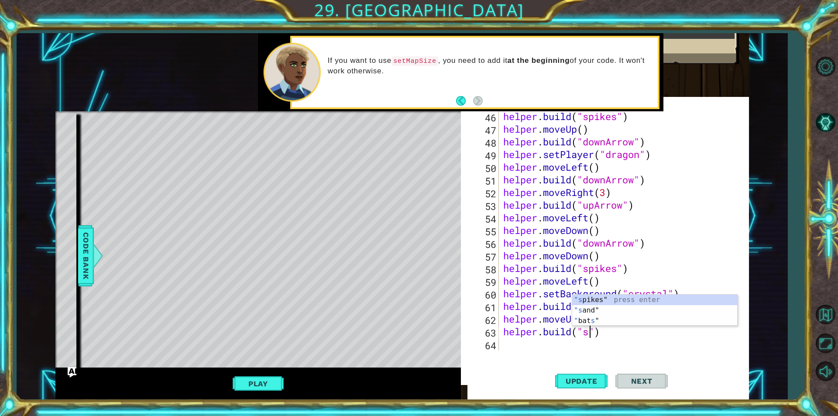
scroll to position [0, 4]
type textarea "[DOMAIN_NAME]("spikes")"
click at [603, 385] on button "Update" at bounding box center [581, 381] width 52 height 37
click at [263, 384] on button "Play" at bounding box center [258, 383] width 51 height 17
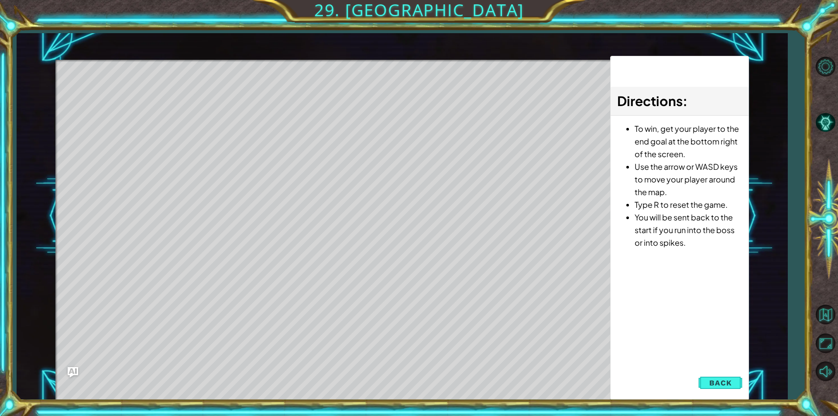
click at [708, 377] on button "Back" at bounding box center [720, 382] width 44 height 17
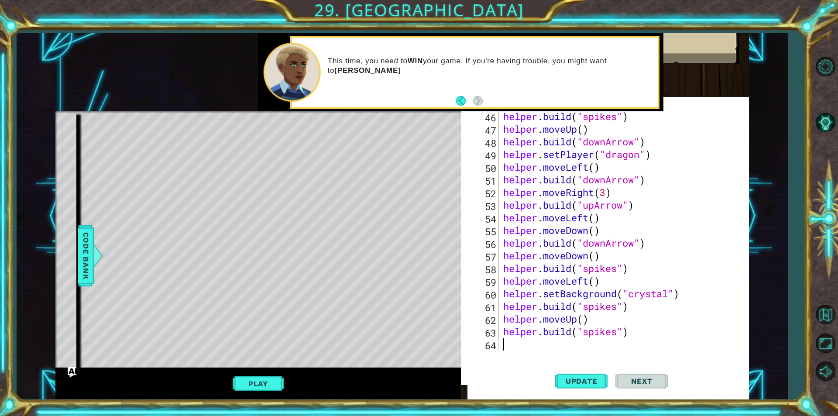
drag, startPoint x: 519, startPoint y: 345, endPoint x: 515, endPoint y: 350, distance: 7.2
click at [519, 345] on div "helper . build ( "spikes" ) helper . moveUp ( ) helper . build ( "downArrow" ) …" at bounding box center [622, 243] width 243 height 266
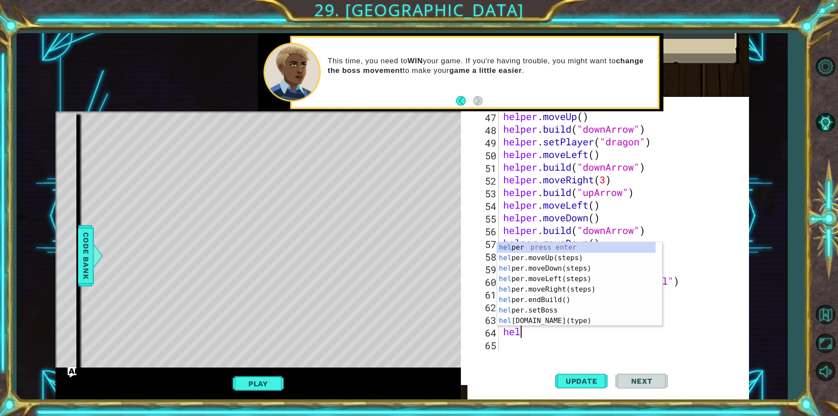
scroll to position [0, 0]
type textarea "h"
click at [565, 311] on div "s etMapSize press enter bo s s press enter bo s s.moveUp(steps) press enter bo …" at bounding box center [576, 294] width 158 height 105
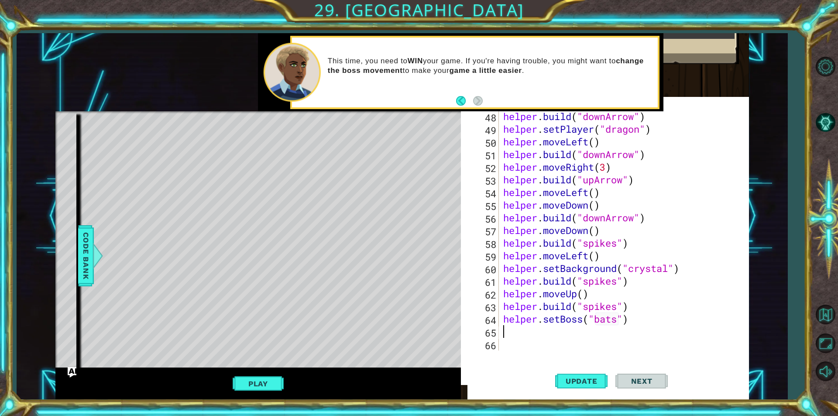
scroll to position [607, 0]
type textarea "helper.setBoss("bats")"
click at [587, 377] on span "Update" at bounding box center [581, 380] width 49 height 9
click at [267, 379] on button "Play" at bounding box center [258, 383] width 51 height 17
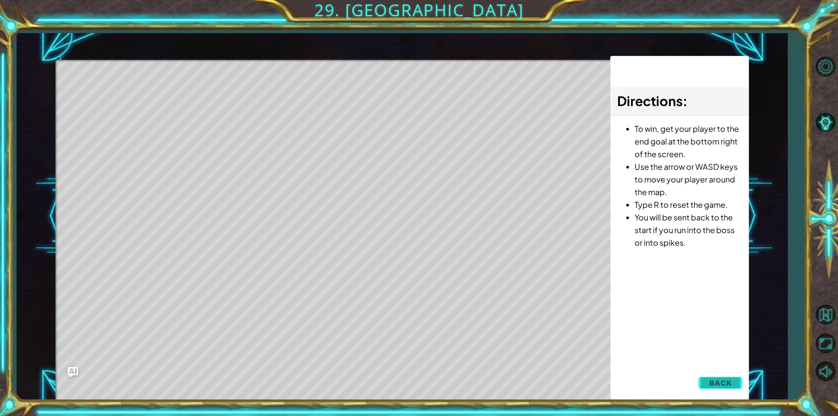
click at [713, 384] on span "Back" at bounding box center [720, 382] width 22 height 9
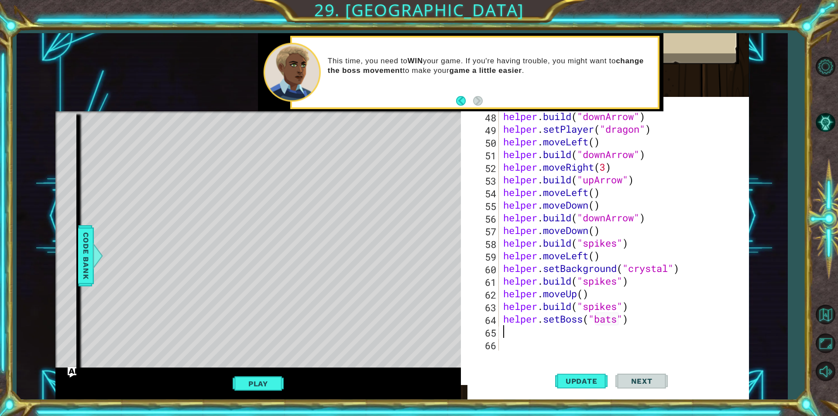
click at [579, 328] on div "helper . build ( "downArrow" ) helper . setPlayer ( "dragon" ) helper . moveLef…" at bounding box center [622, 243] width 243 height 266
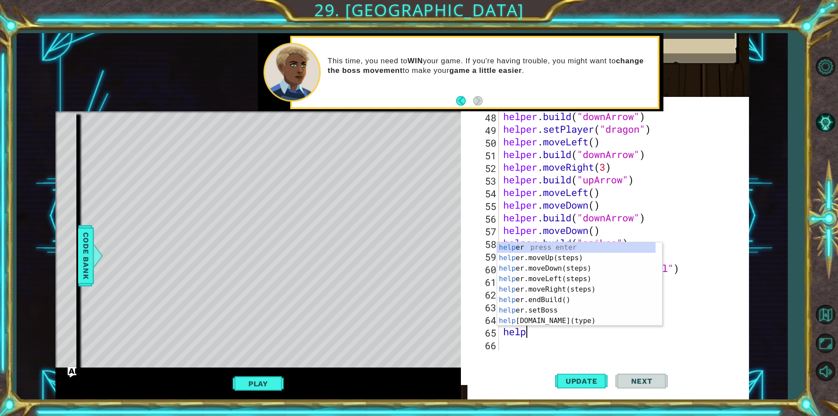
type textarea "helper"
click at [553, 278] on div "helper press enter helper .moveUp(steps) press enter helper .moveDown(steps) pr…" at bounding box center [576, 294] width 158 height 105
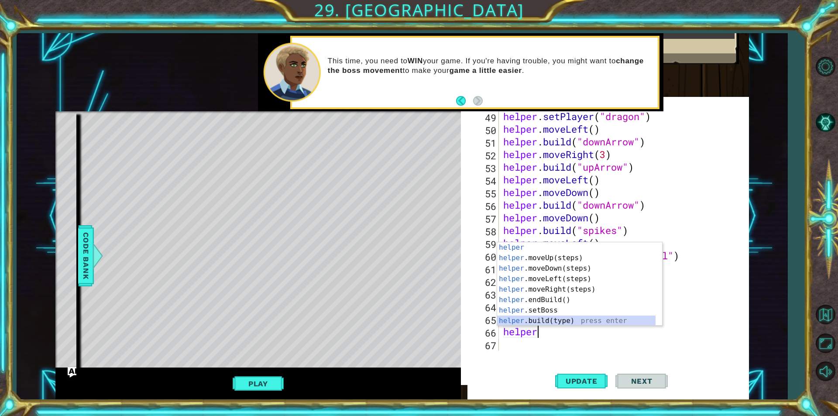
click at [571, 318] on div "helper press enter helper .moveUp(steps) press enter helper .moveDown(steps) pr…" at bounding box center [576, 294] width 158 height 105
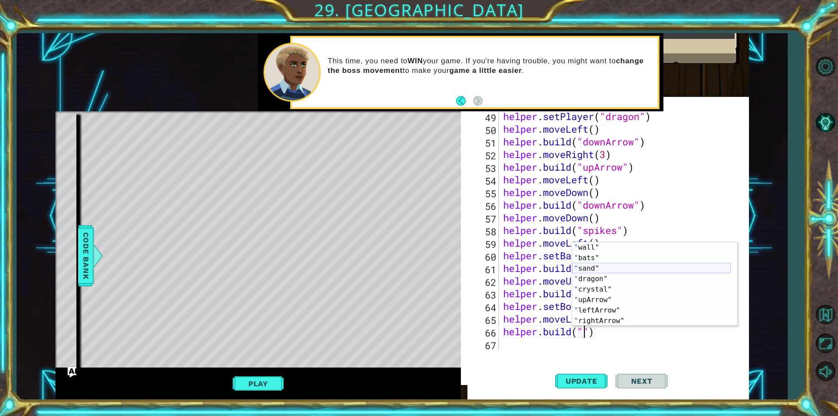
scroll to position [0, 0]
click at [614, 247] on div "" spikes" press enter " downArrow" press enter " wall" press enter " bats" pres…" at bounding box center [651, 294] width 158 height 105
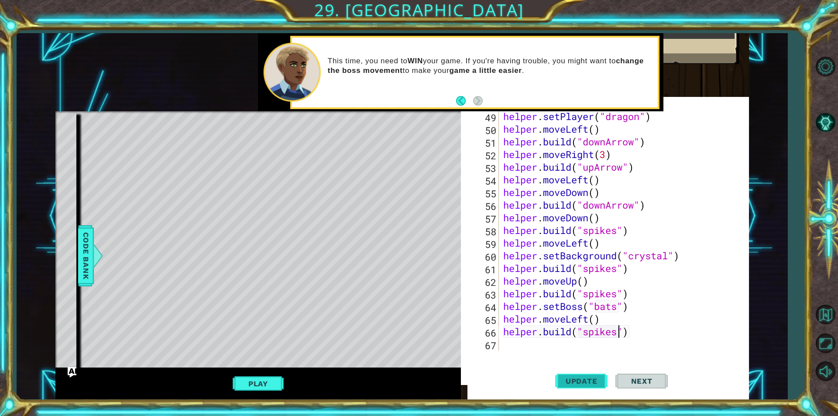
type textarea "[DOMAIN_NAME]("spikes")"
drag, startPoint x: 570, startPoint y: 378, endPoint x: 572, endPoint y: 372, distance: 6.2
click at [571, 378] on span "Update" at bounding box center [581, 380] width 49 height 9
drag, startPoint x: 98, startPoint y: 48, endPoint x: 519, endPoint y: 355, distance: 521.4
click at [519, 355] on div "helper.build("spikes") 49 50 51 52 53 54 55 56 57 58 59 60 61 62 63 64 65 66 67…" at bounding box center [605, 245] width 288 height 288
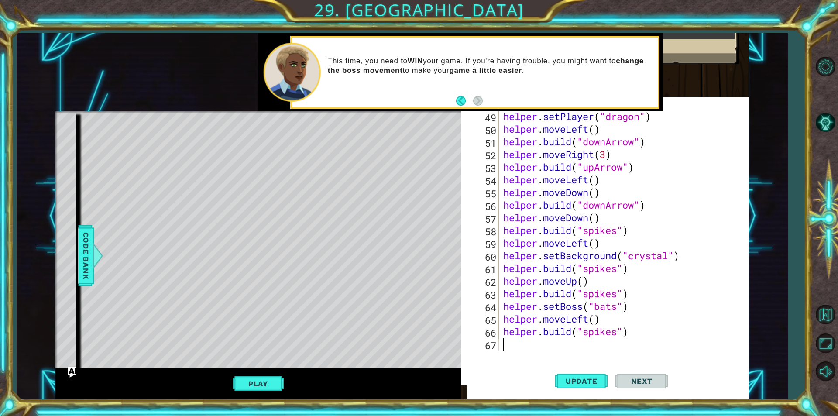
click at [515, 343] on div "helper . setPlayer ( "dragon" ) helper . moveLeft ( ) helper . build ( "downArr…" at bounding box center [622, 243] width 243 height 266
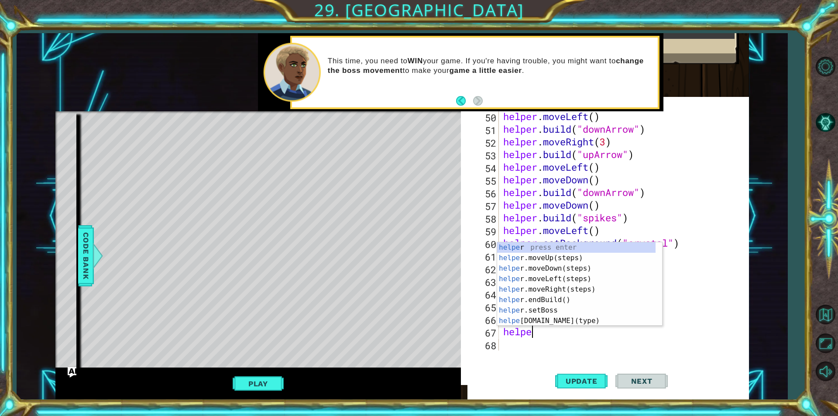
scroll to position [0, 1]
type textarea "helper"
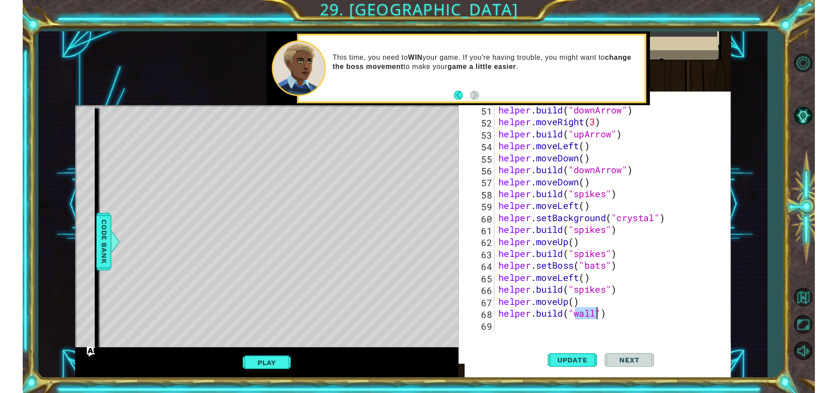
scroll to position [0, 4]
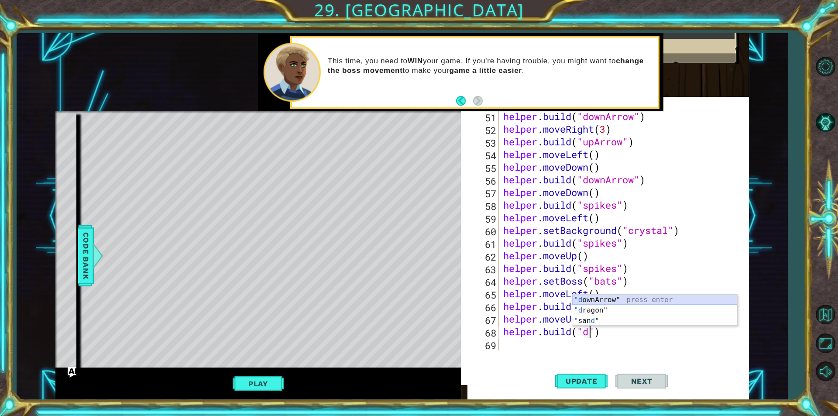
click at [595, 299] on div ""d ownArrow" press enter "d ragon" press enter " san d " press enter" at bounding box center [654, 320] width 165 height 52
type textarea "[DOMAIN_NAME]("downArrow")"
click at [575, 381] on span "Update" at bounding box center [581, 380] width 49 height 9
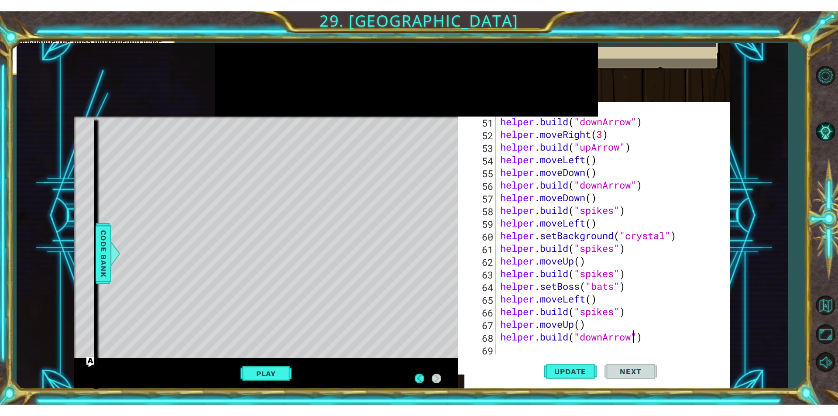
scroll to position [658, 0]
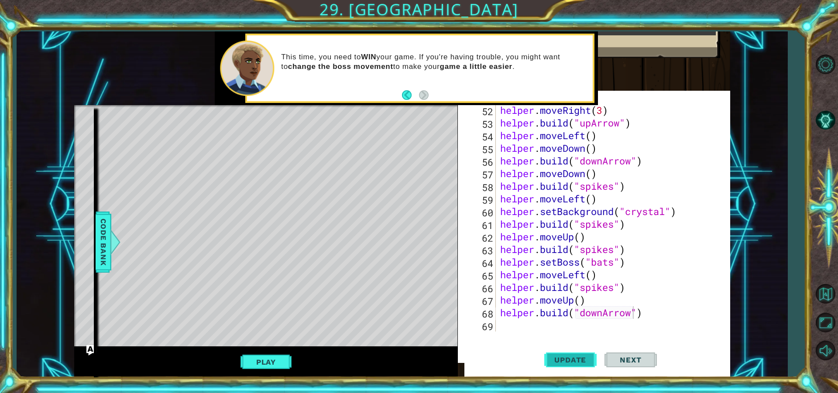
click at [582, 352] on button "Update" at bounding box center [570, 360] width 52 height 34
drag, startPoint x: 277, startPoint y: 362, endPoint x: 282, endPoint y: 349, distance: 14.5
click at [279, 360] on button "Play" at bounding box center [265, 362] width 51 height 17
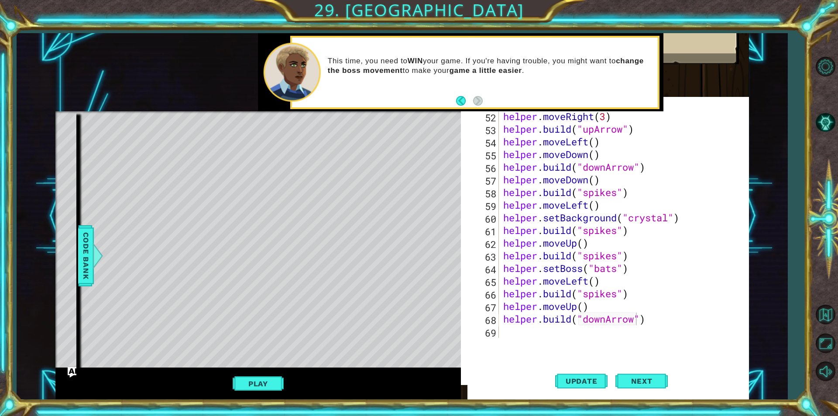
scroll to position [645, 0]
